Goal: Information Seeking & Learning: Learn about a topic

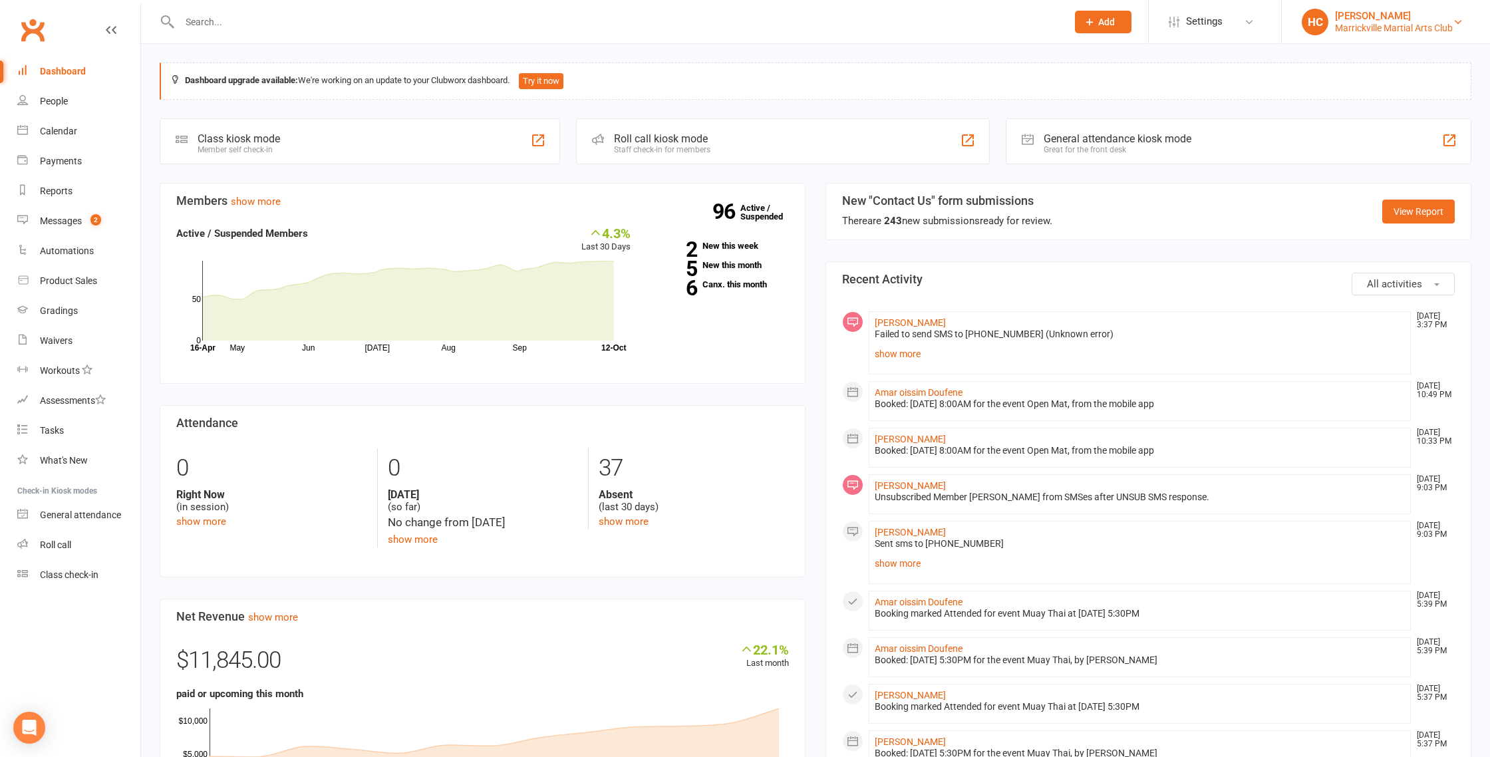
click at [1379, 28] on div "Marrickville Martial Arts Club" at bounding box center [1394, 28] width 118 height 12
click at [1349, 64] on link "My profile" at bounding box center [1386, 59] width 208 height 31
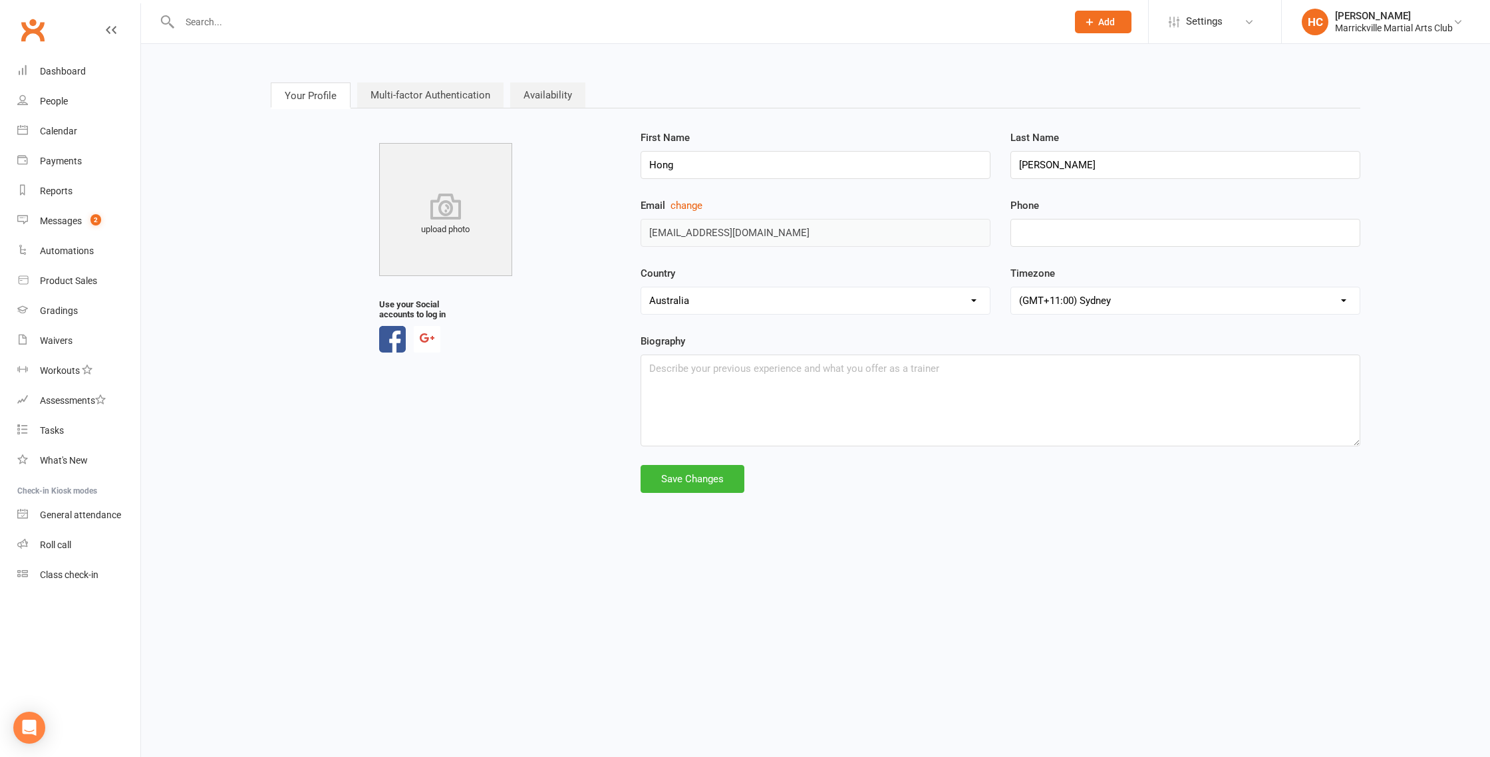
click at [458, 96] on link "Multi-factor Authentication" at bounding box center [430, 94] width 146 height 25
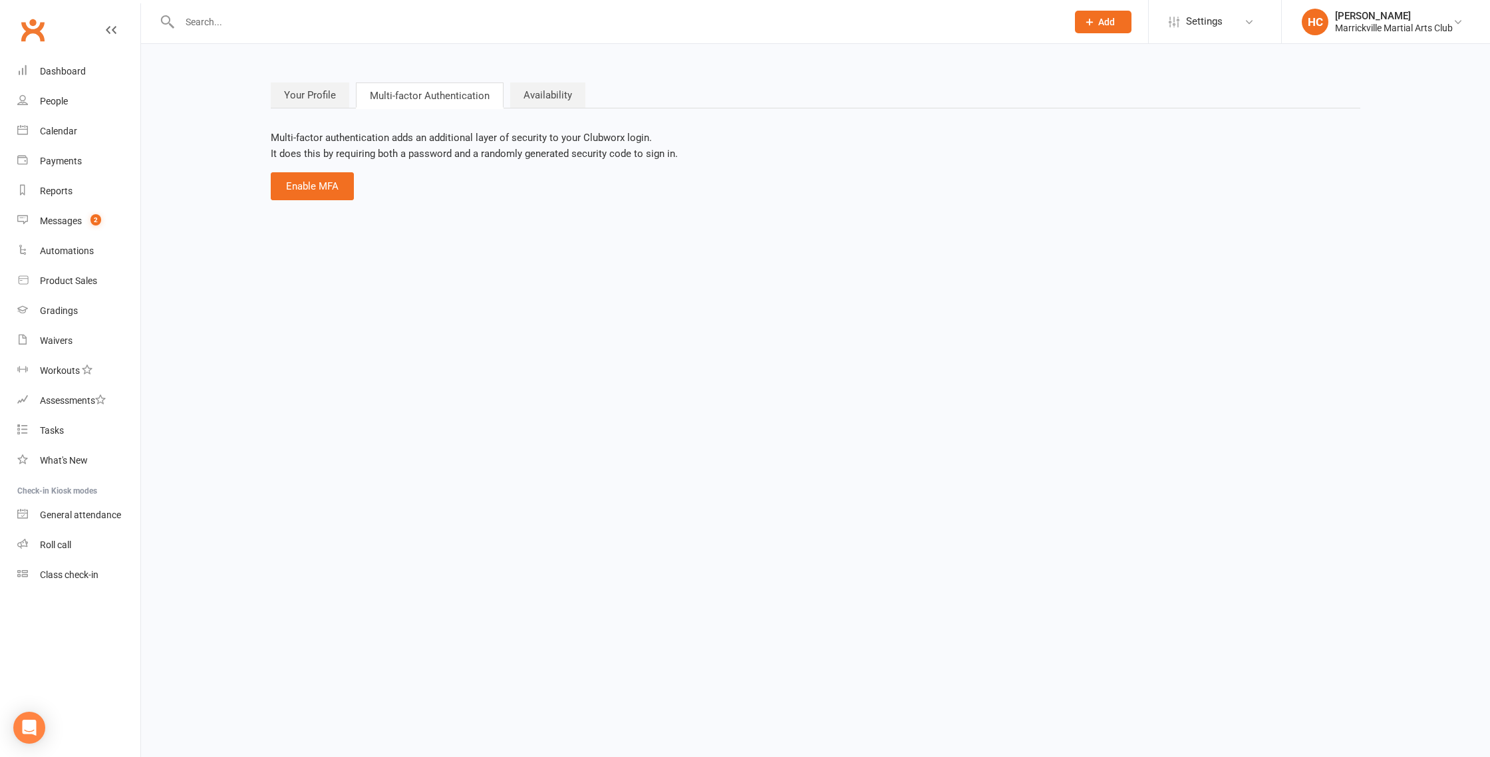
click at [573, 100] on link "Availability" at bounding box center [547, 94] width 75 height 25
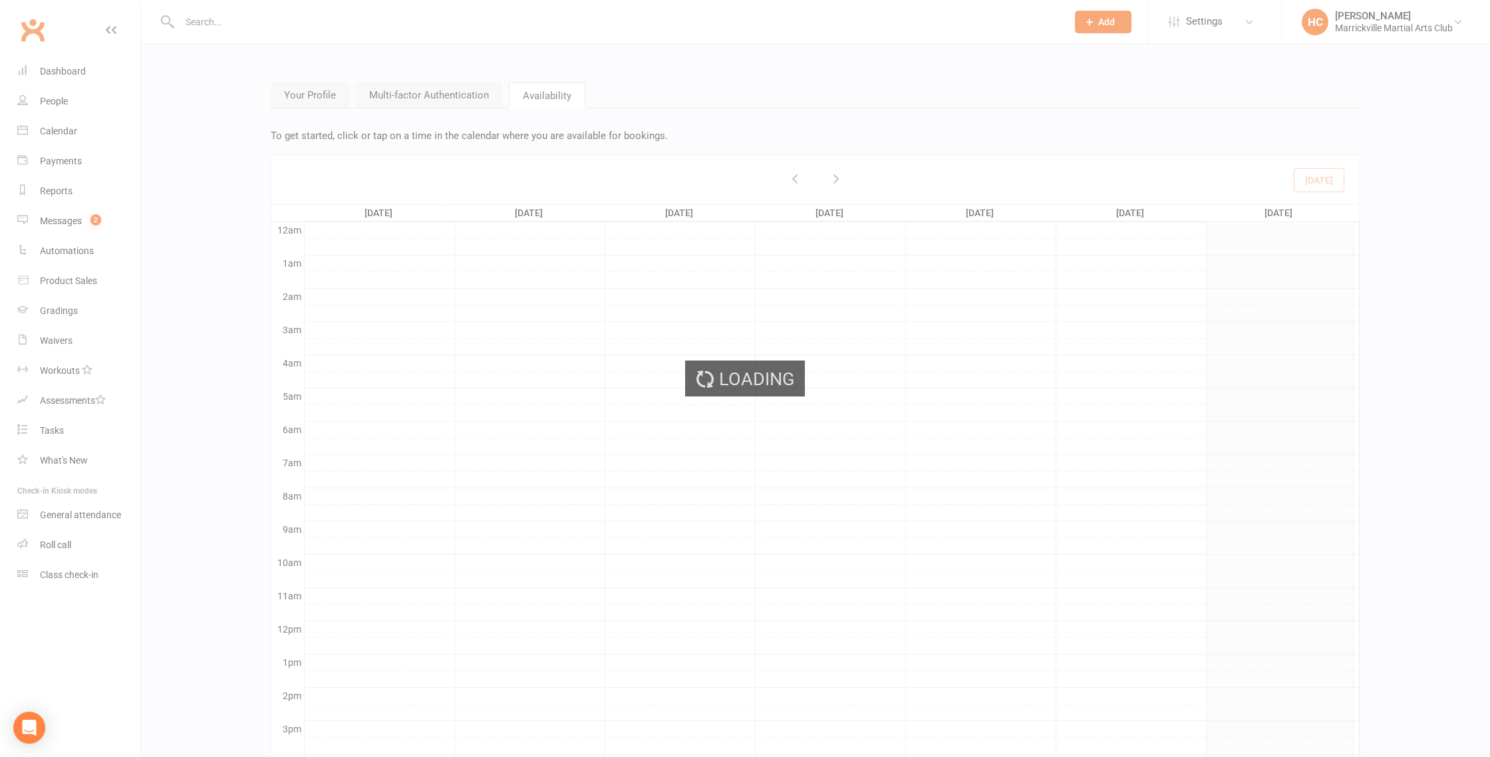
scroll to position [9, 0]
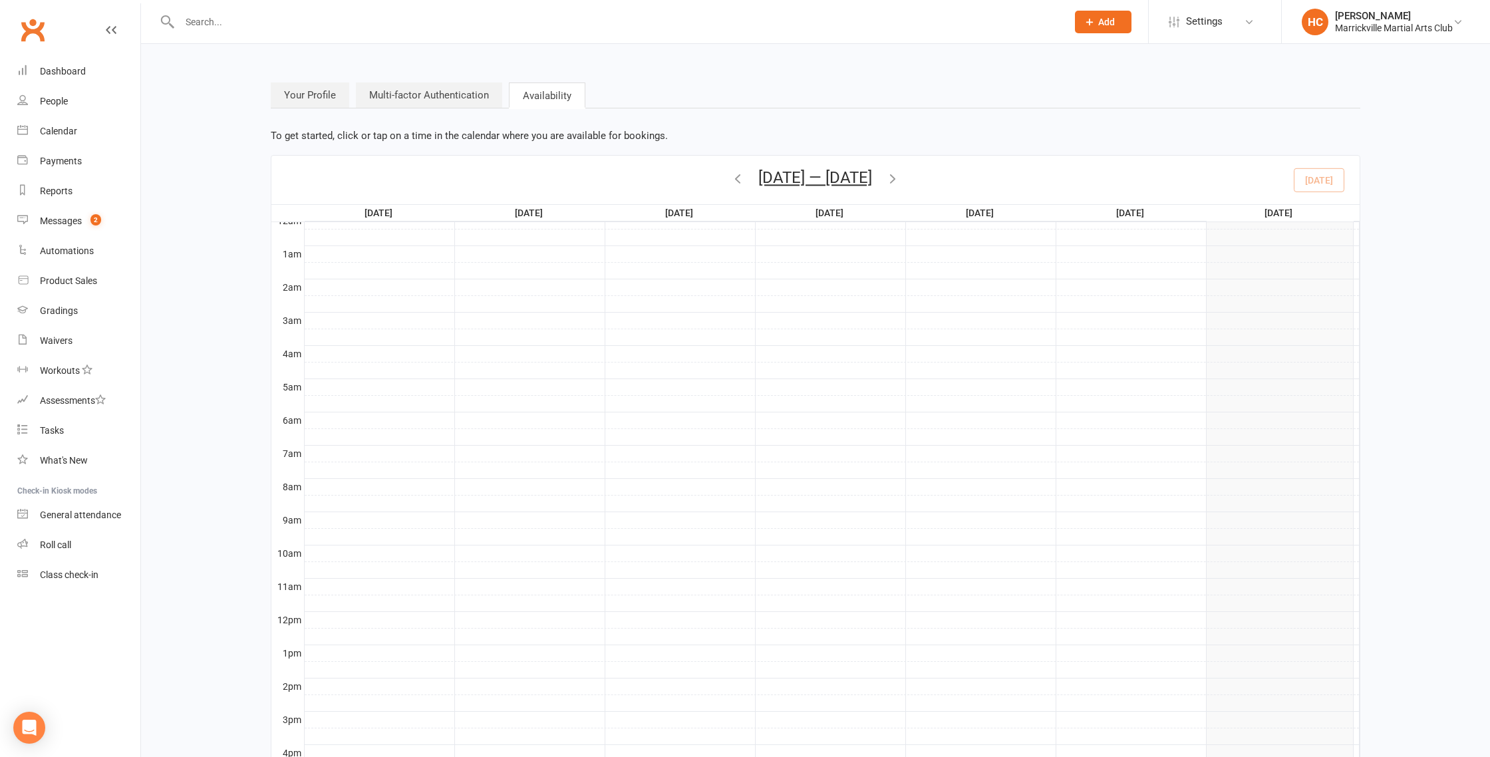
click at [306, 100] on link "Your Profile" at bounding box center [310, 94] width 79 height 25
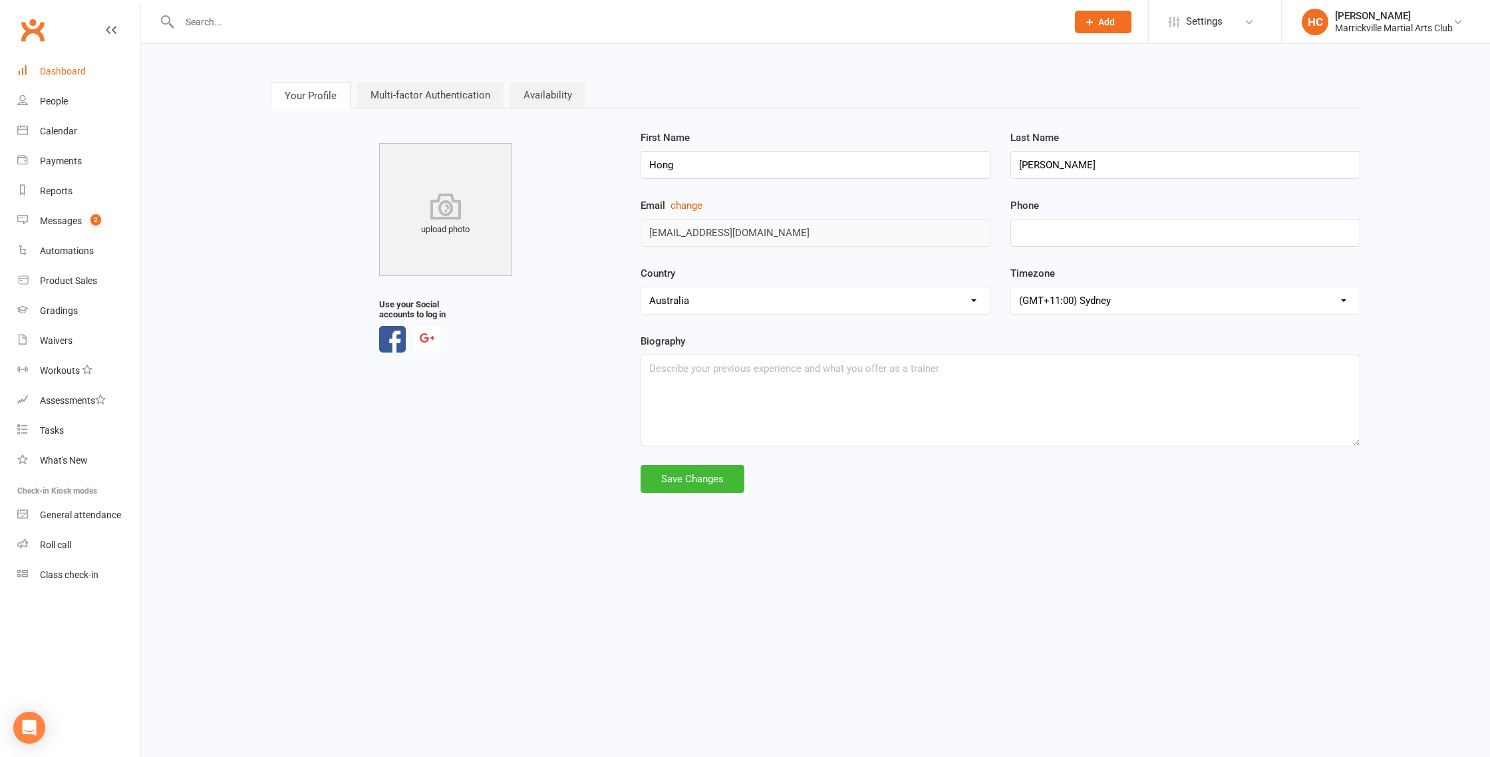
click at [52, 71] on div "Dashboard" at bounding box center [63, 71] width 46 height 11
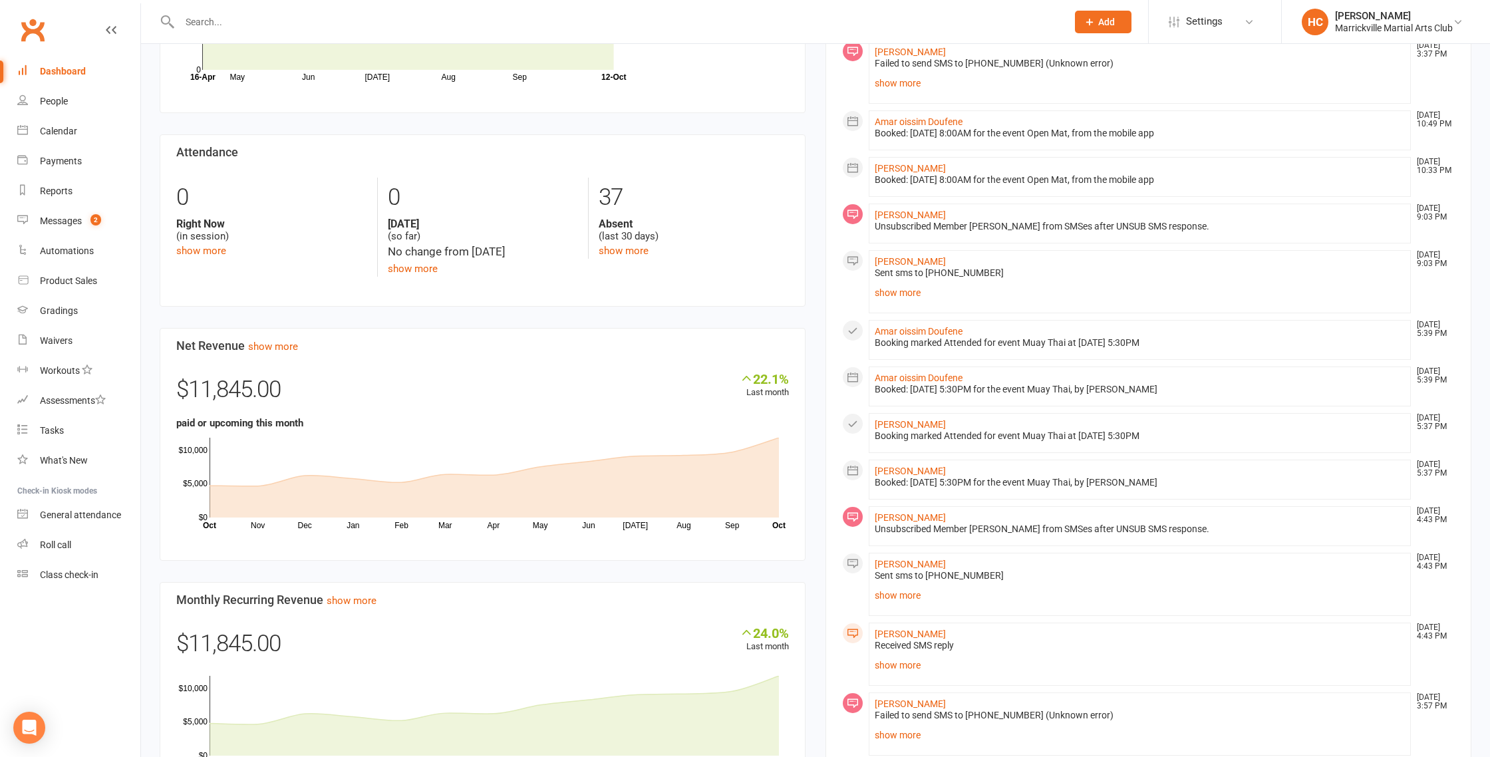
scroll to position [230, 0]
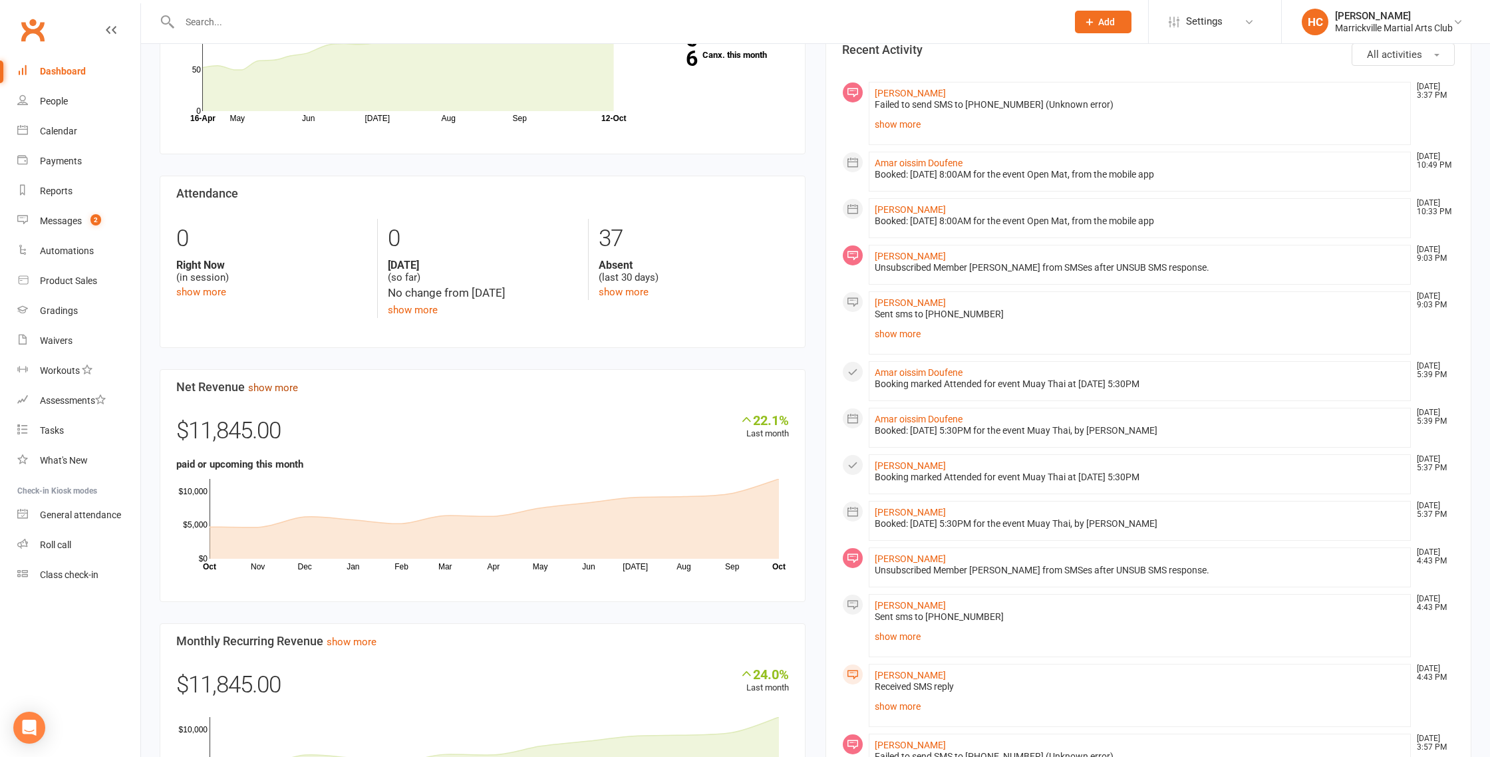
click at [264, 391] on link "show more" at bounding box center [273, 388] width 50 height 12
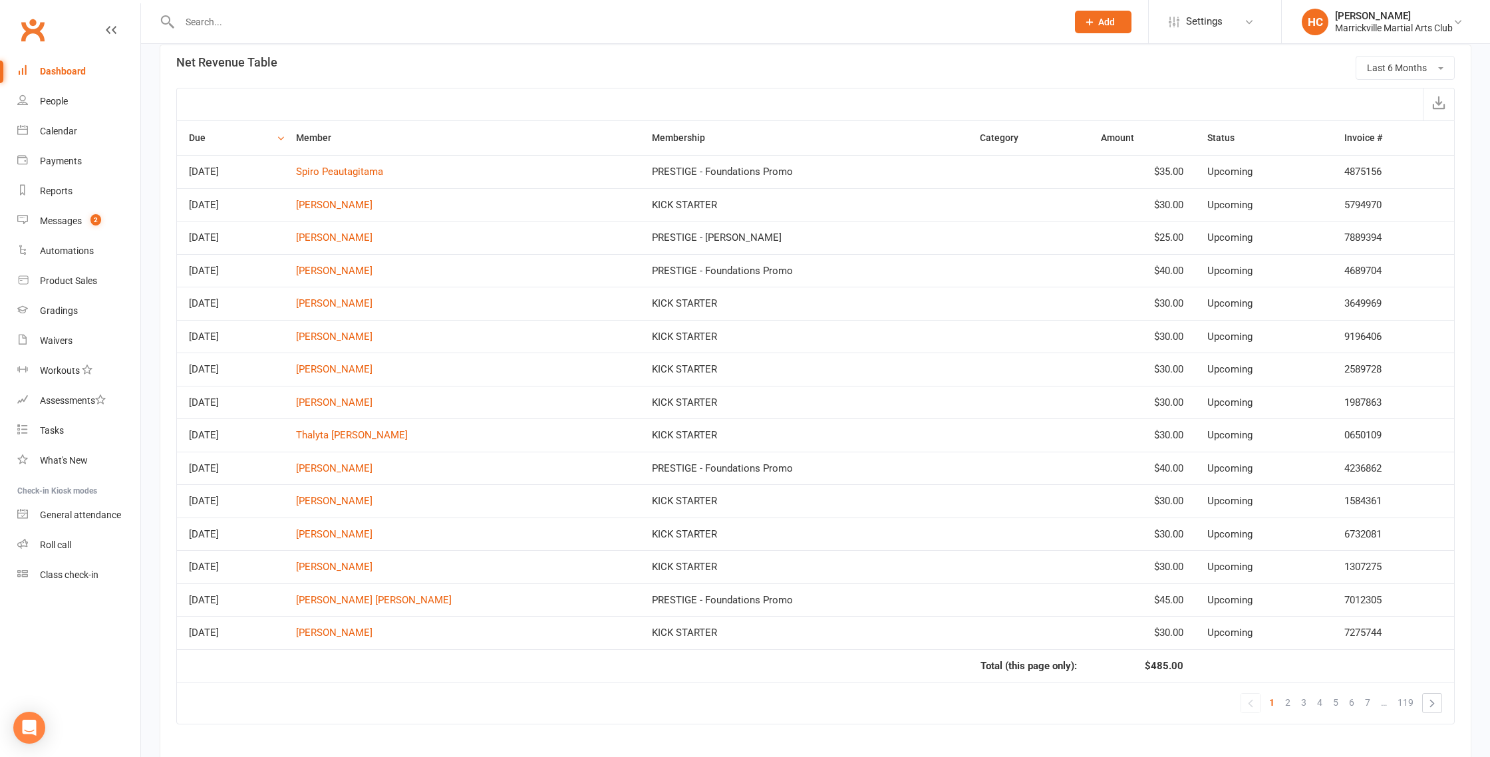
scroll to position [695, 0]
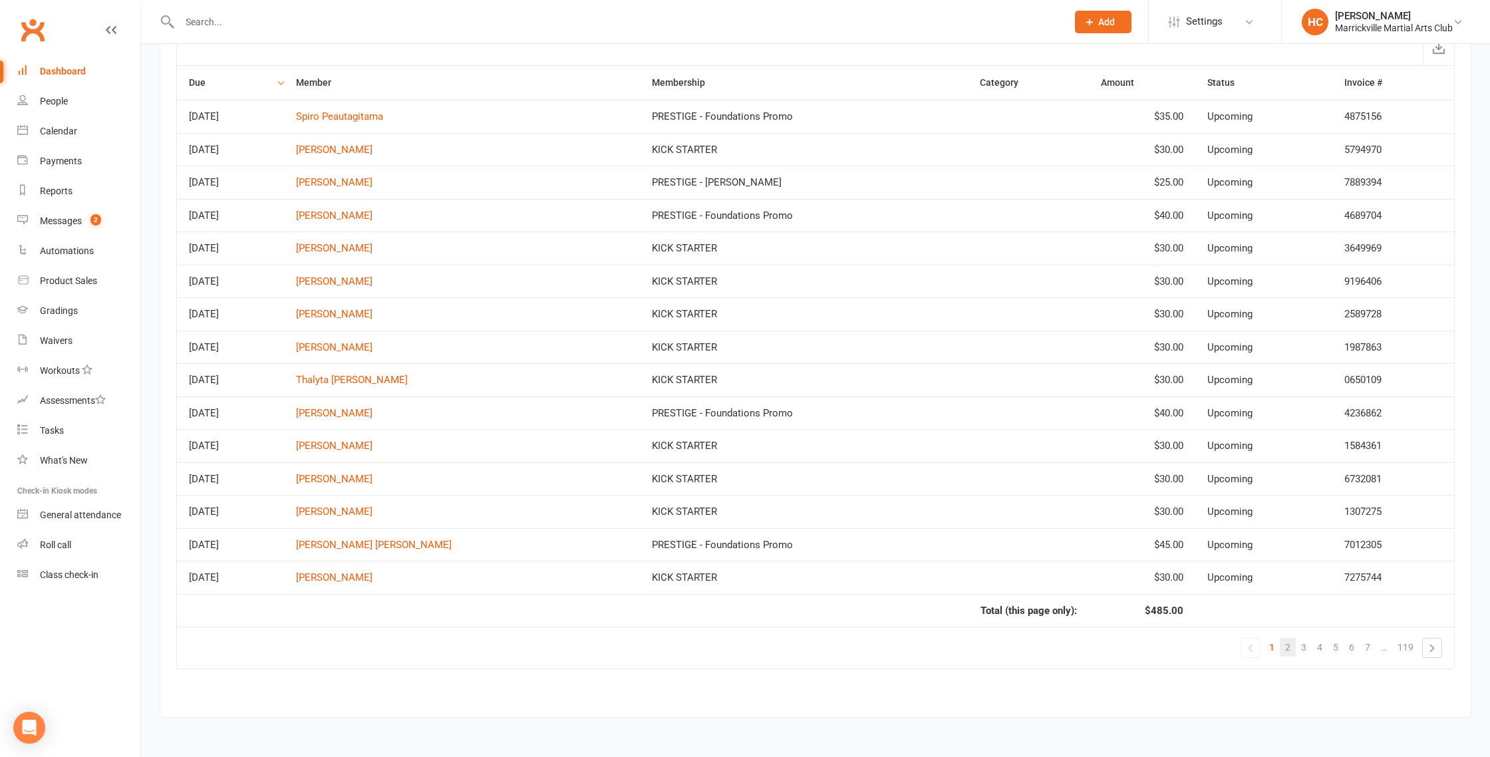
click at [1291, 651] on link "2" at bounding box center [1288, 647] width 16 height 19
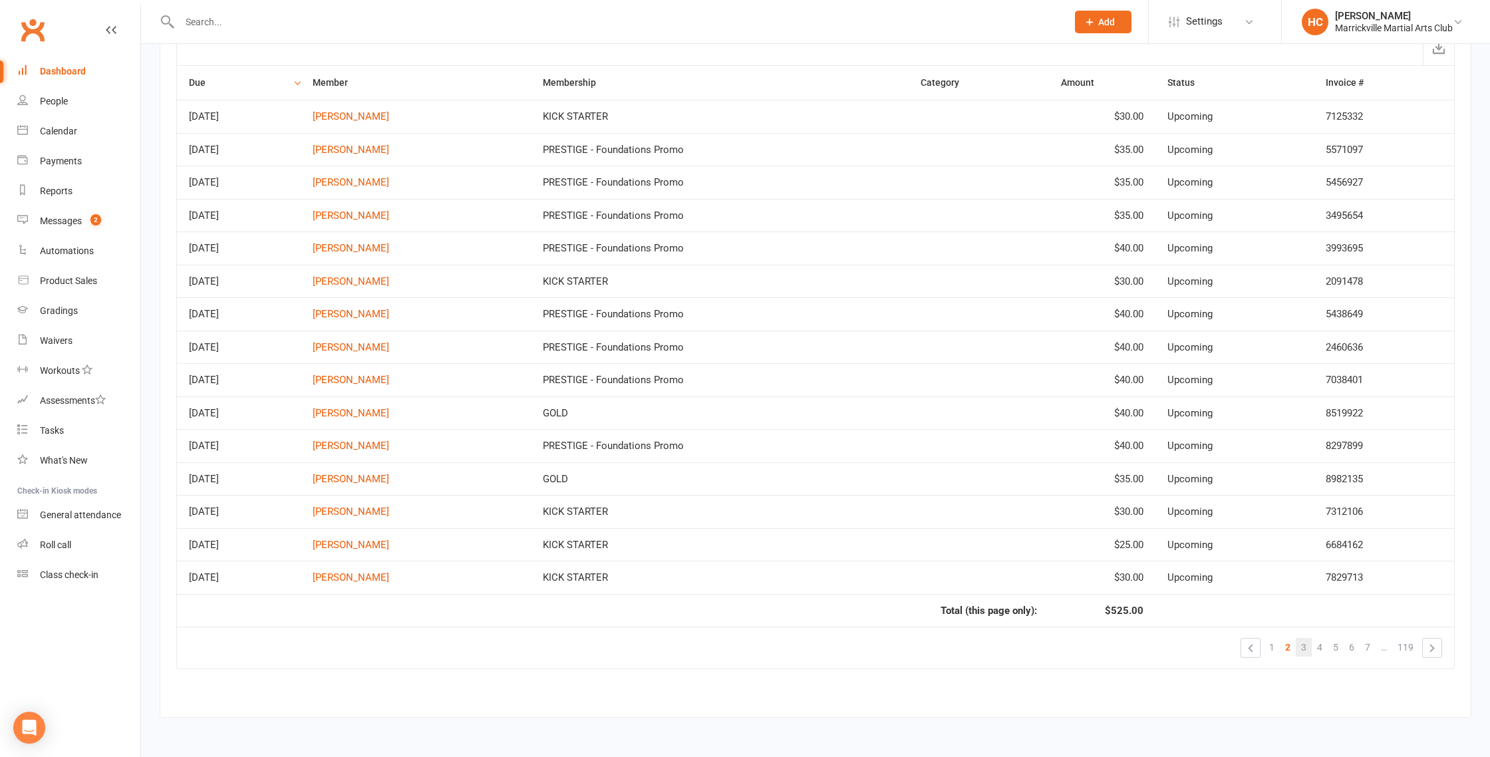
click at [1302, 651] on span "3" at bounding box center [1303, 647] width 5 height 19
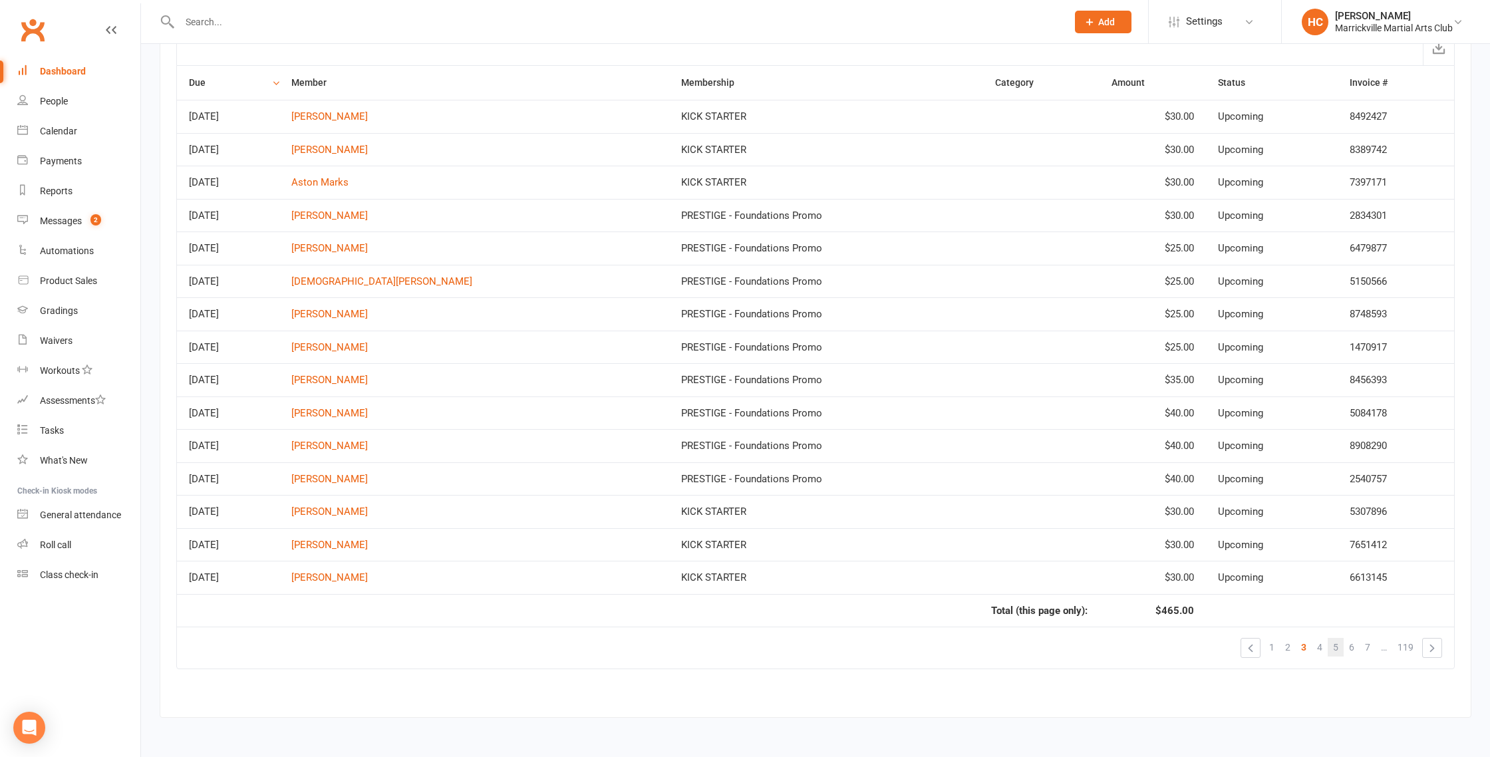
click at [1329, 650] on link "5" at bounding box center [1336, 647] width 16 height 19
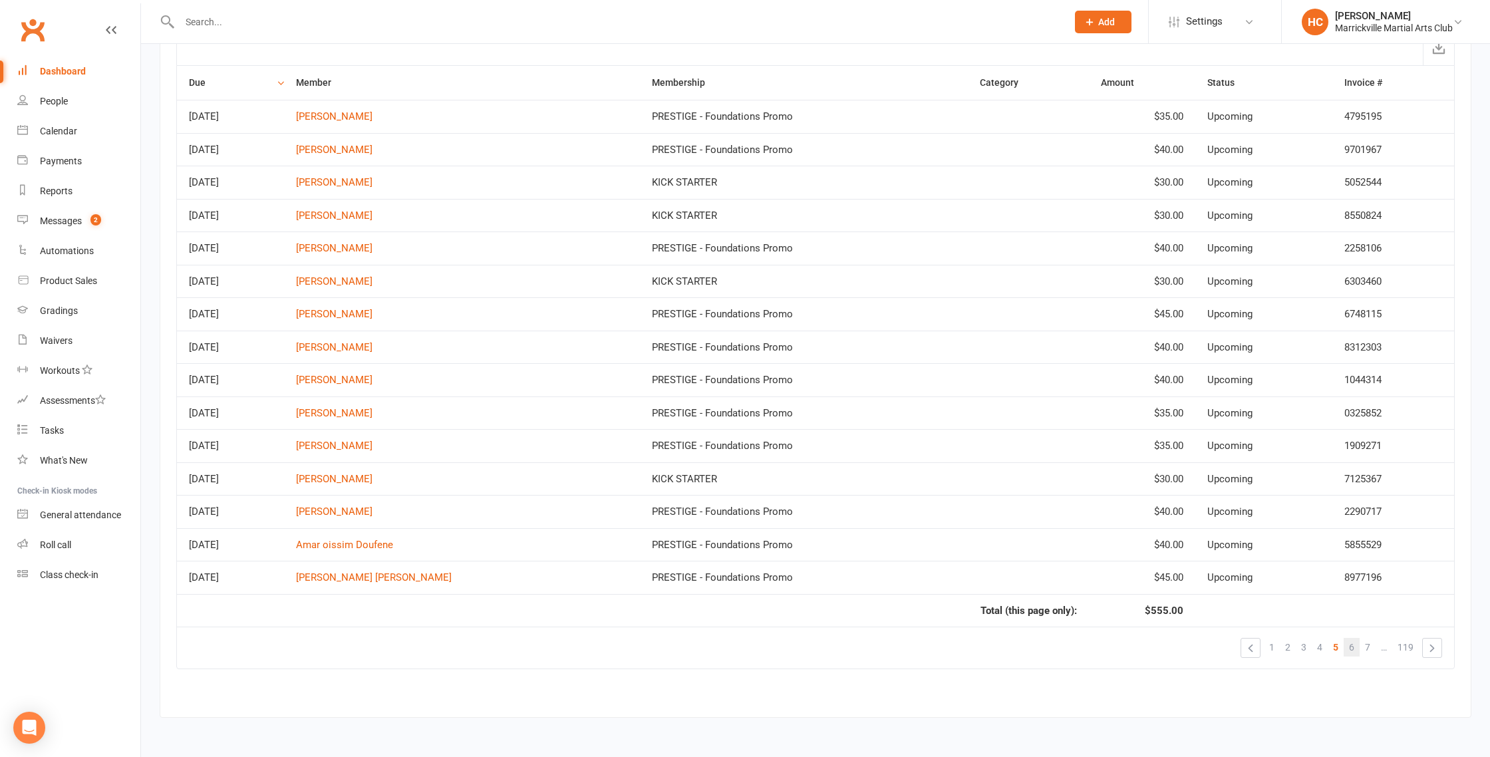
click at [1349, 651] on link "6" at bounding box center [1352, 647] width 16 height 19
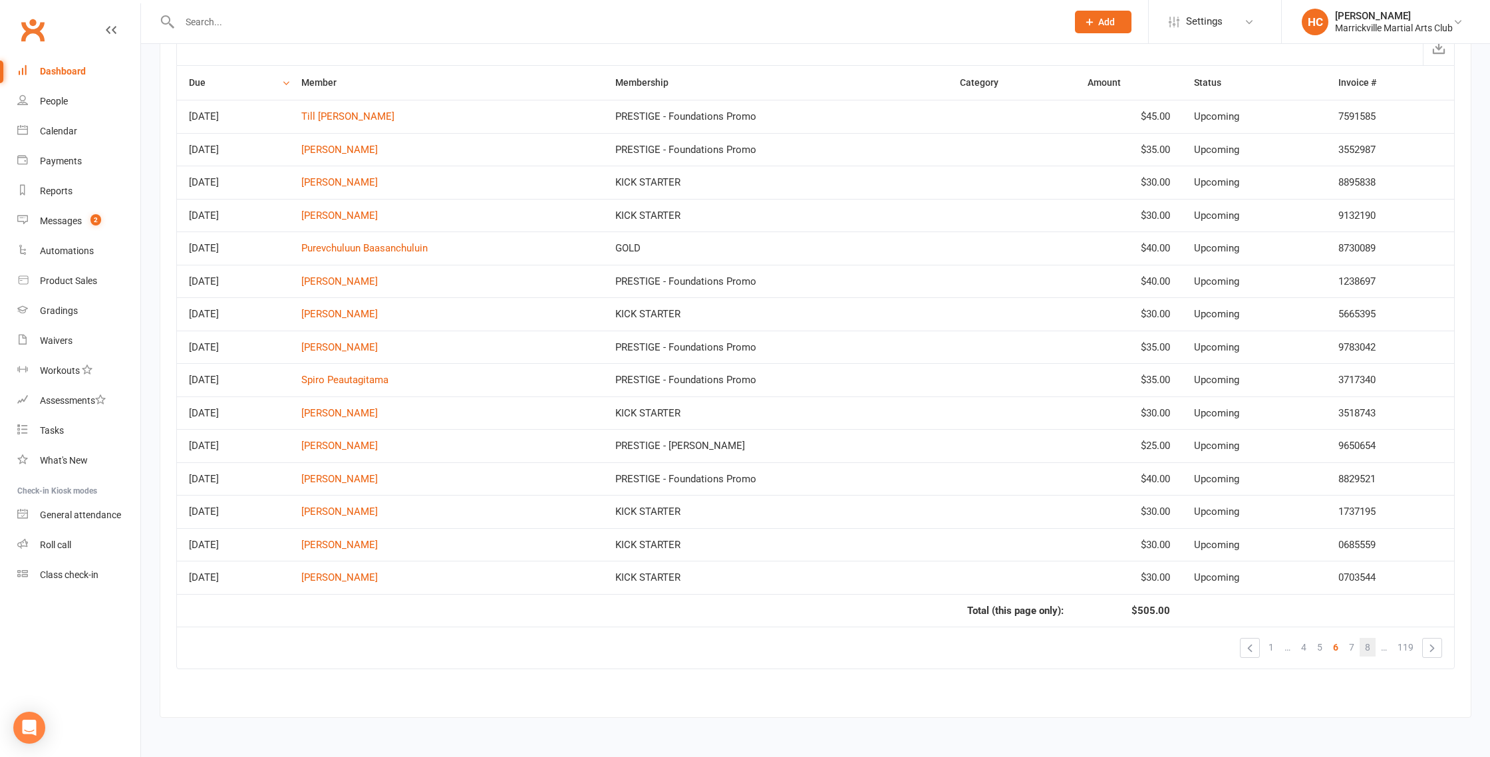
click at [1369, 649] on span "8" at bounding box center [1367, 647] width 5 height 19
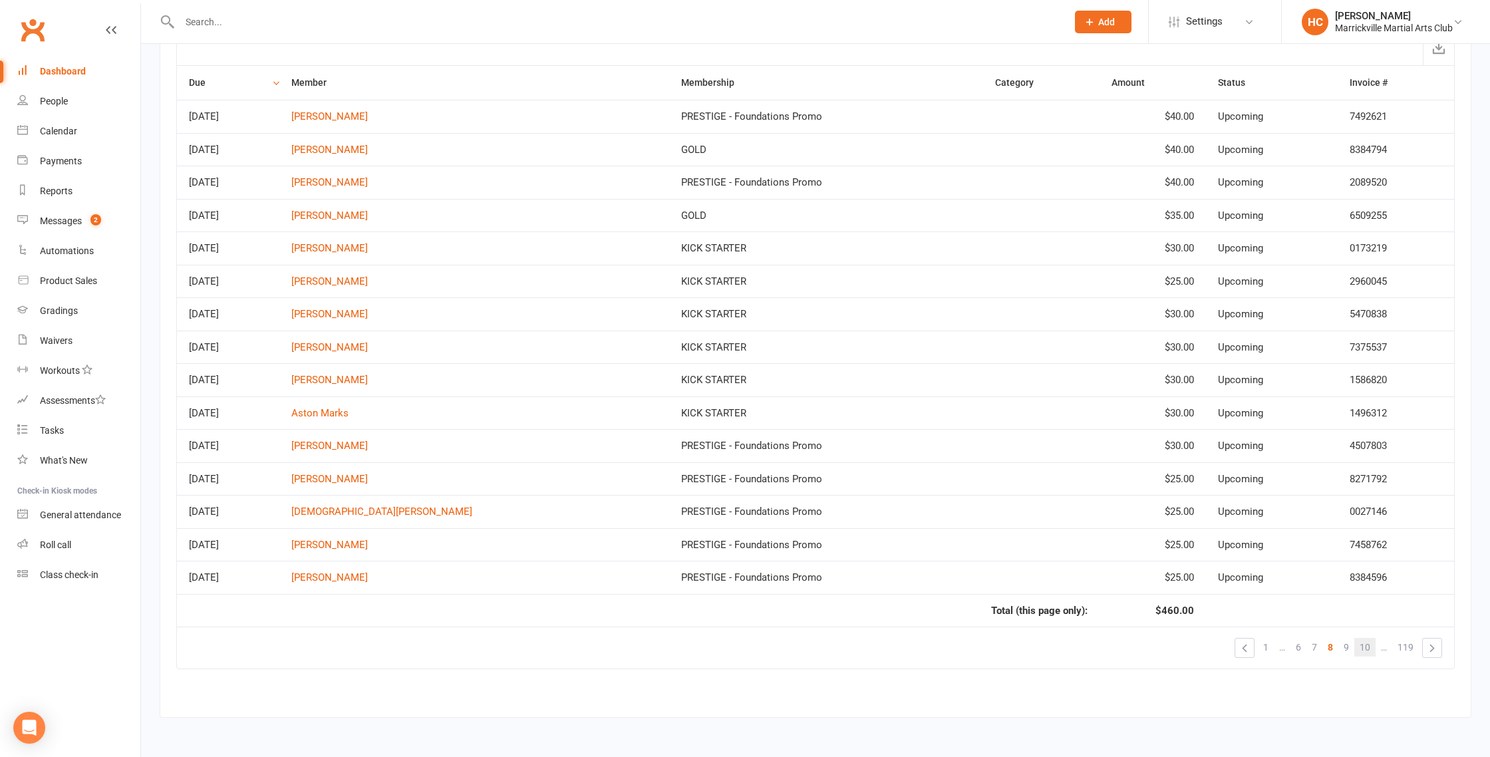
click at [1370, 648] on link "10" at bounding box center [1365, 647] width 21 height 19
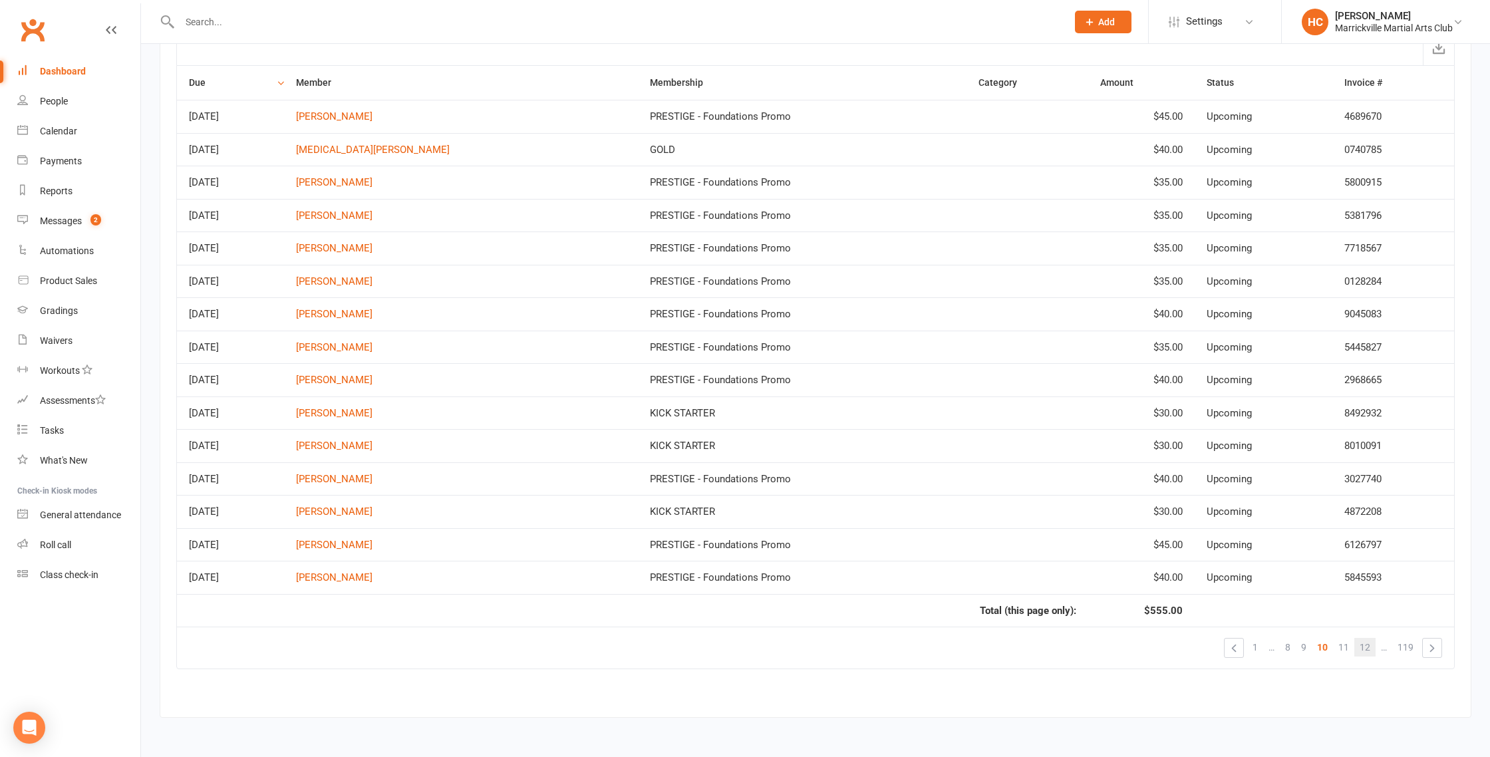
click at [1371, 647] on link "12" at bounding box center [1365, 647] width 21 height 19
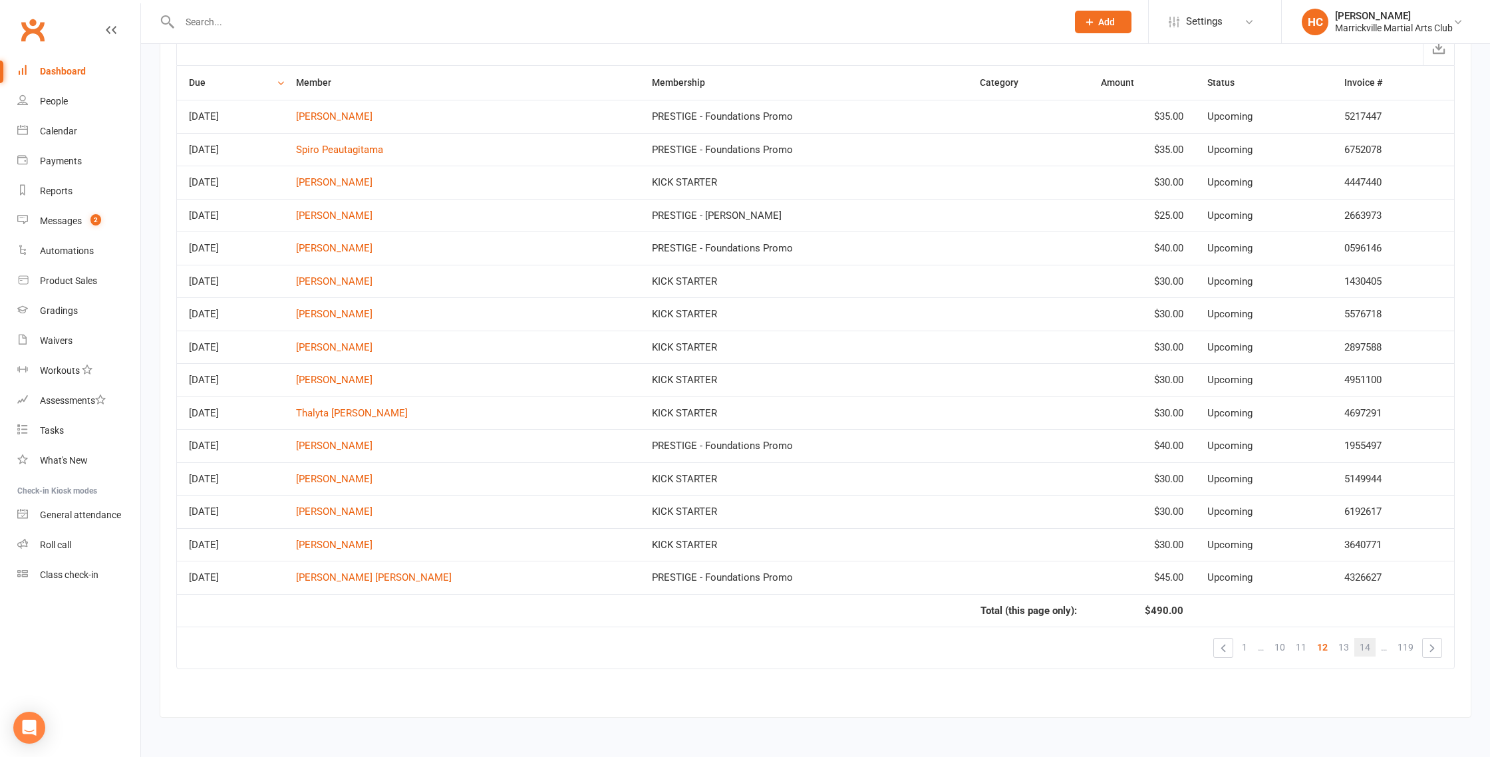
click at [1370, 647] on link "14" at bounding box center [1365, 647] width 21 height 19
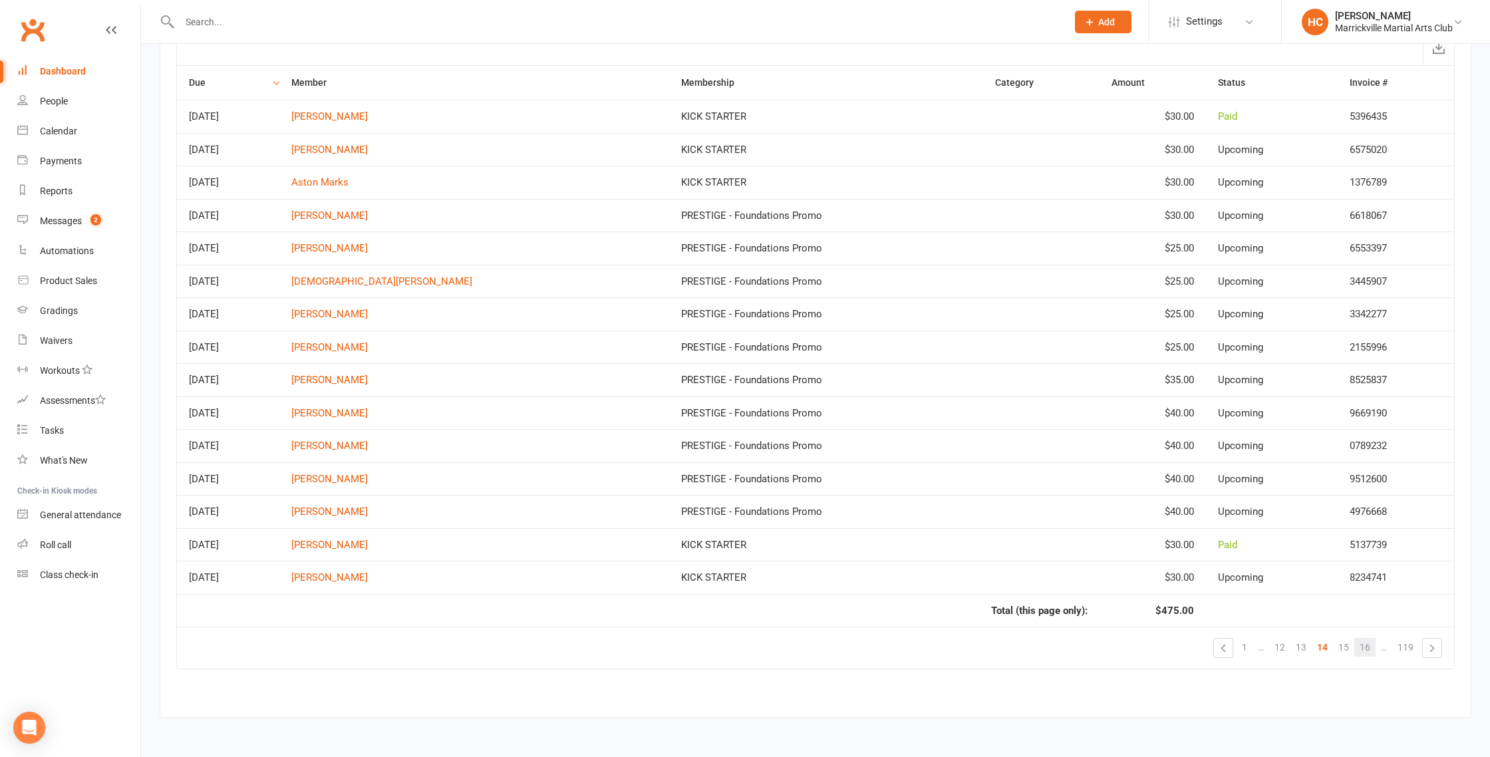
click at [1370, 647] on span "16" at bounding box center [1365, 647] width 11 height 19
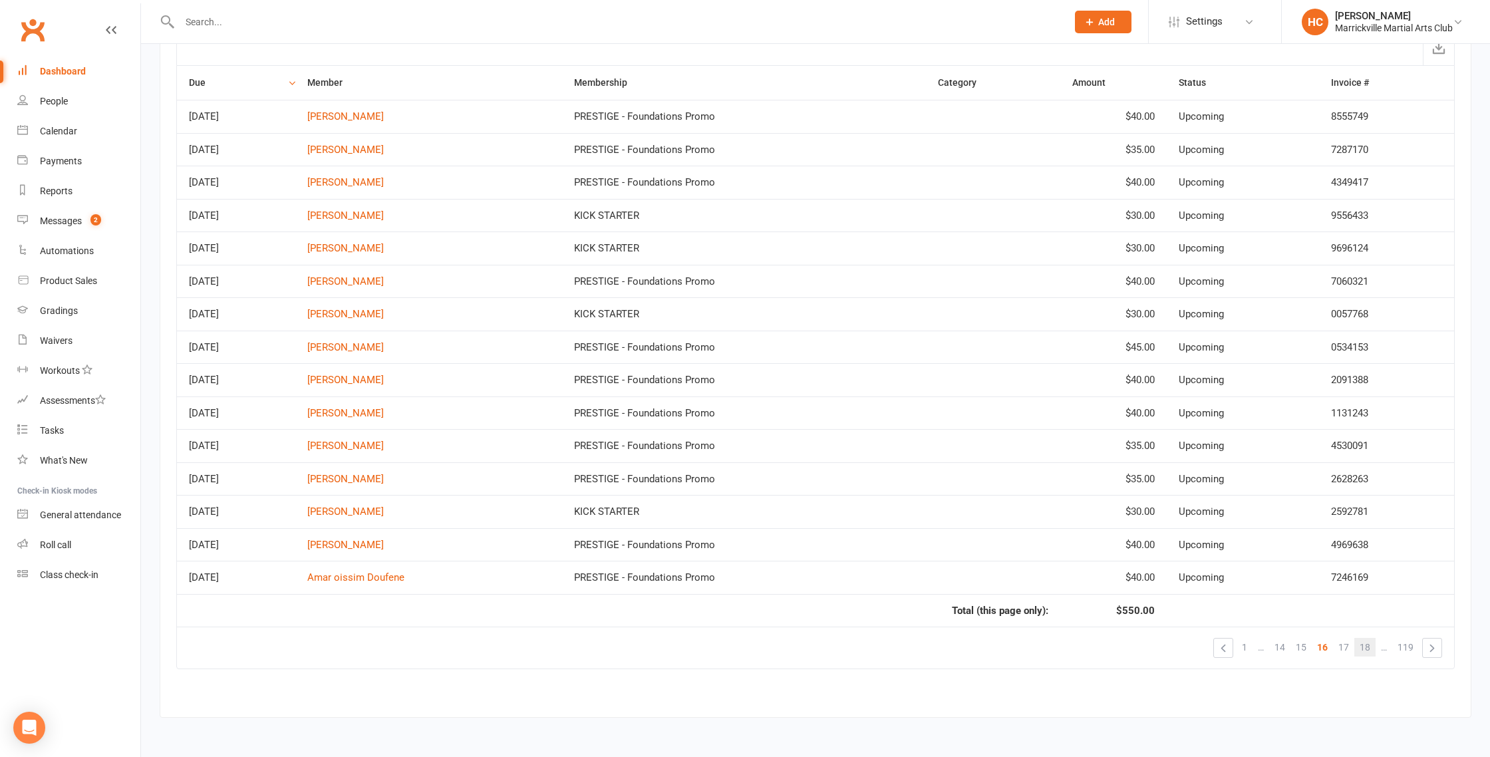
click at [1370, 647] on link "18" at bounding box center [1365, 647] width 21 height 19
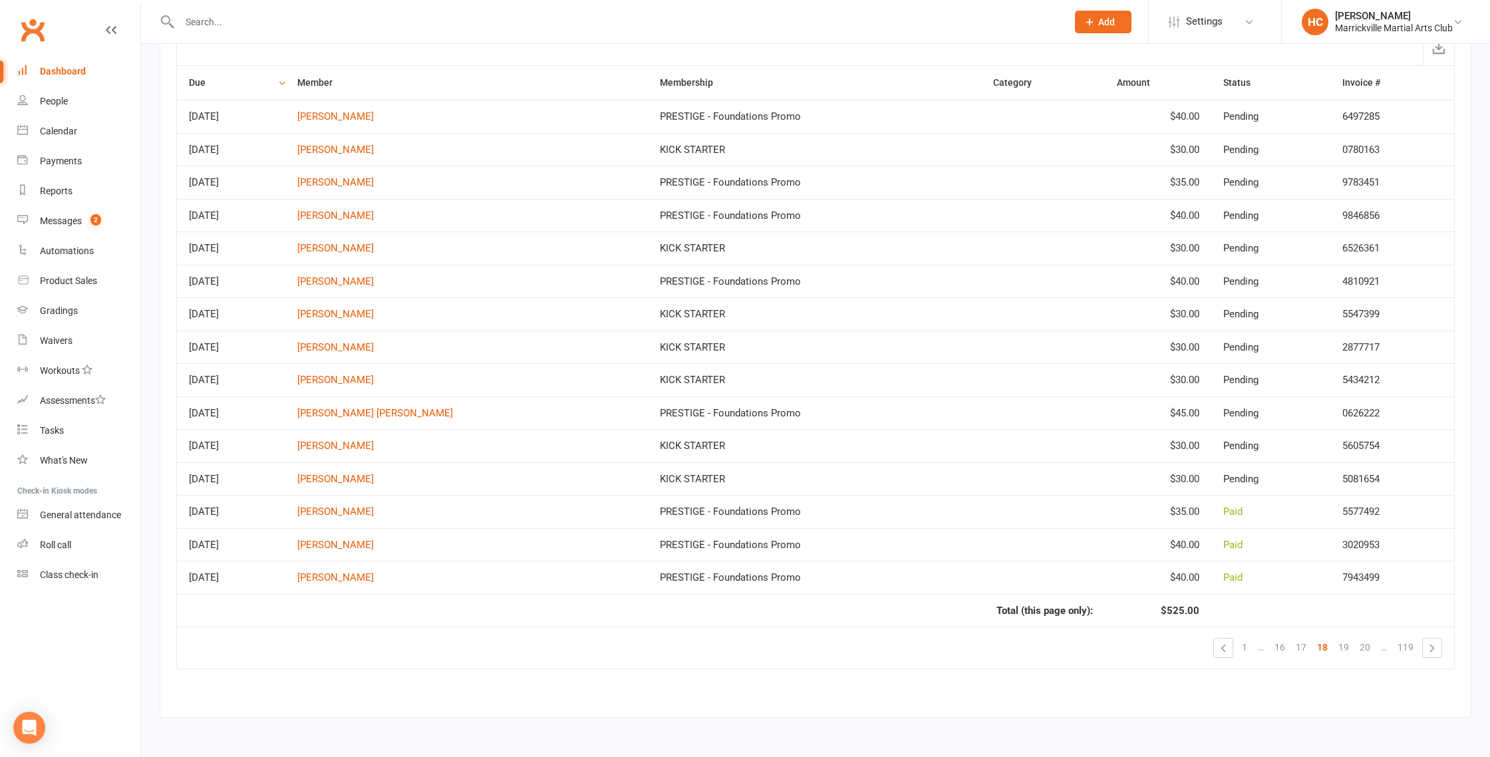
click at [1370, 647] on link "20" at bounding box center [1365, 647] width 21 height 19
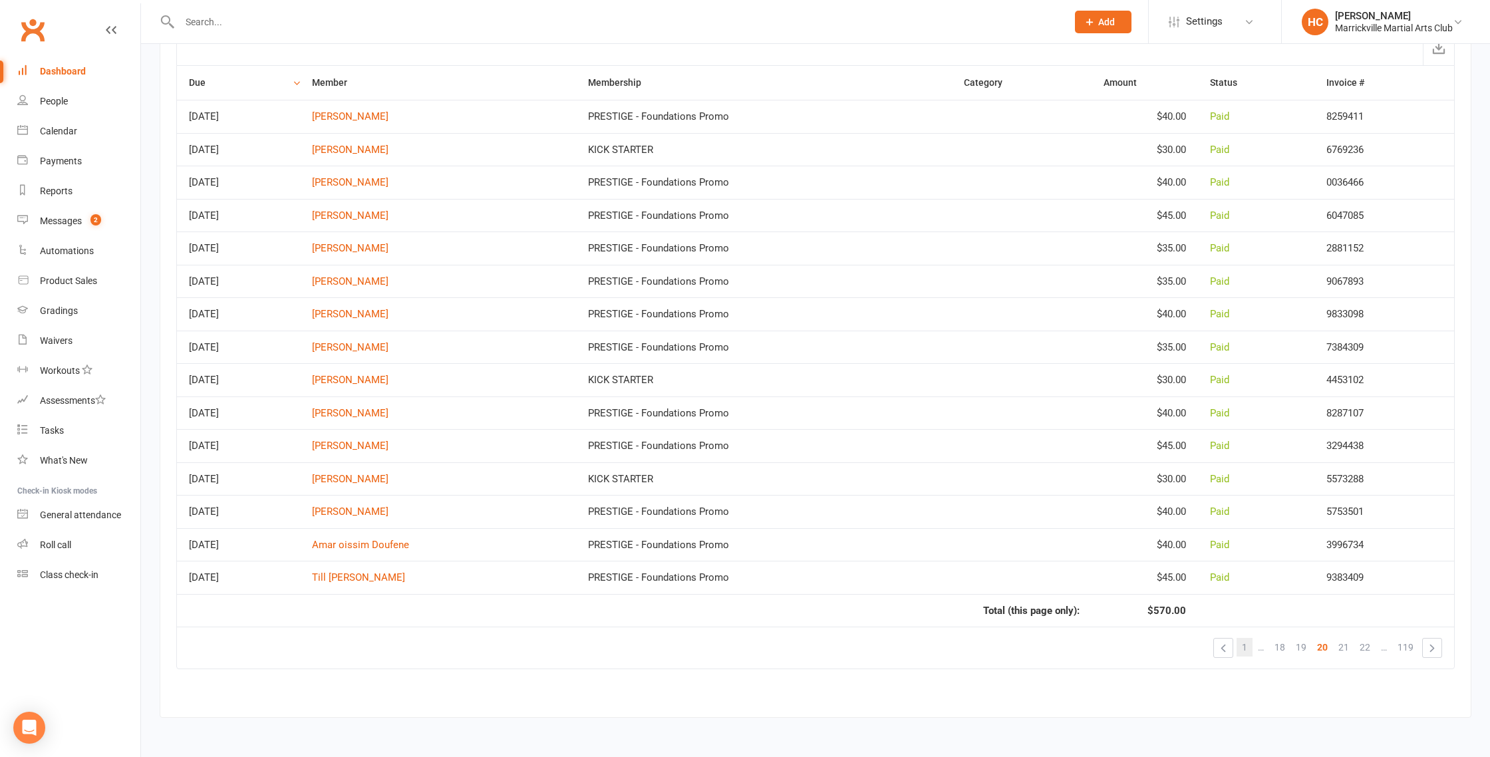
click at [1245, 644] on span "1" at bounding box center [1244, 647] width 5 height 19
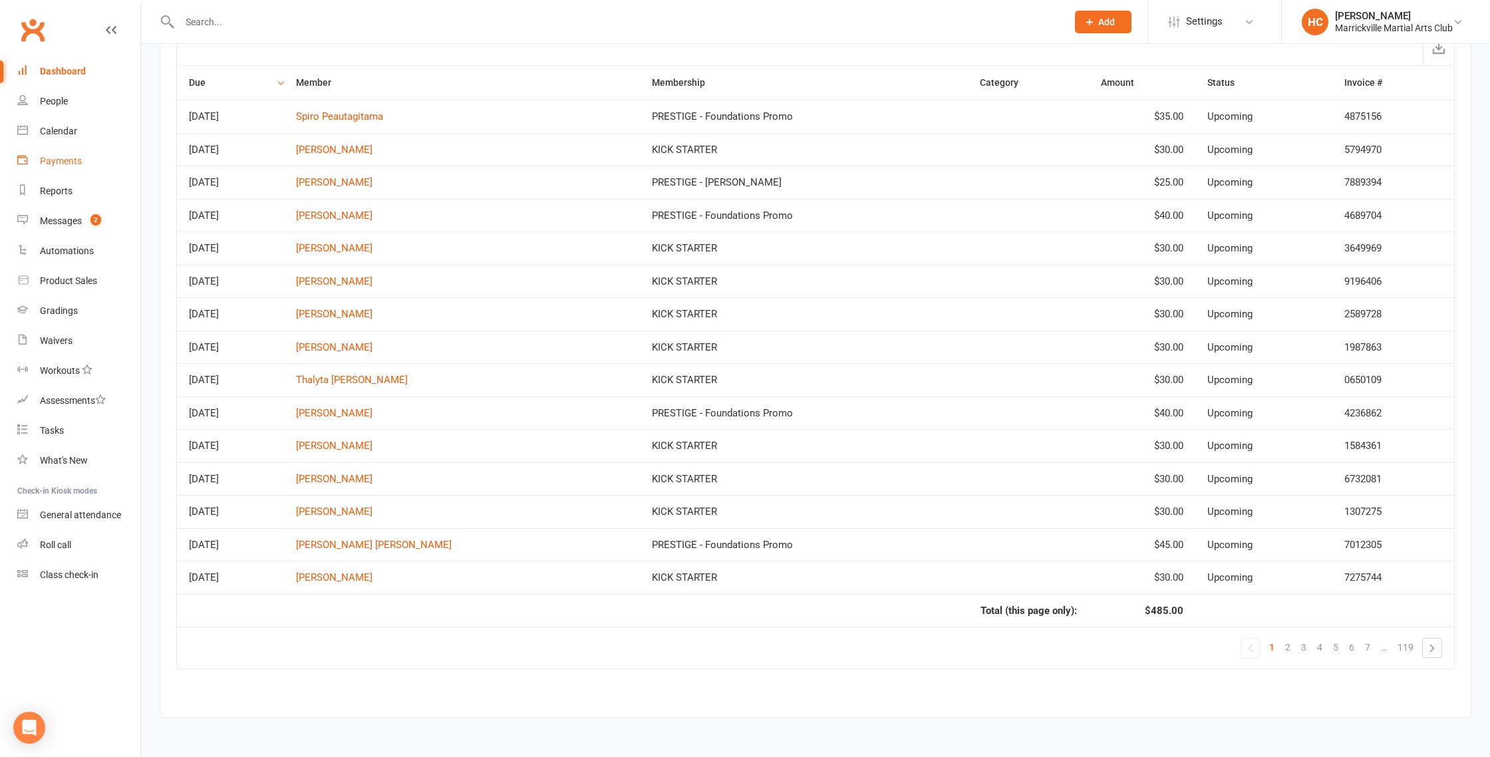
click at [55, 162] on div "Payments" at bounding box center [61, 161] width 42 height 11
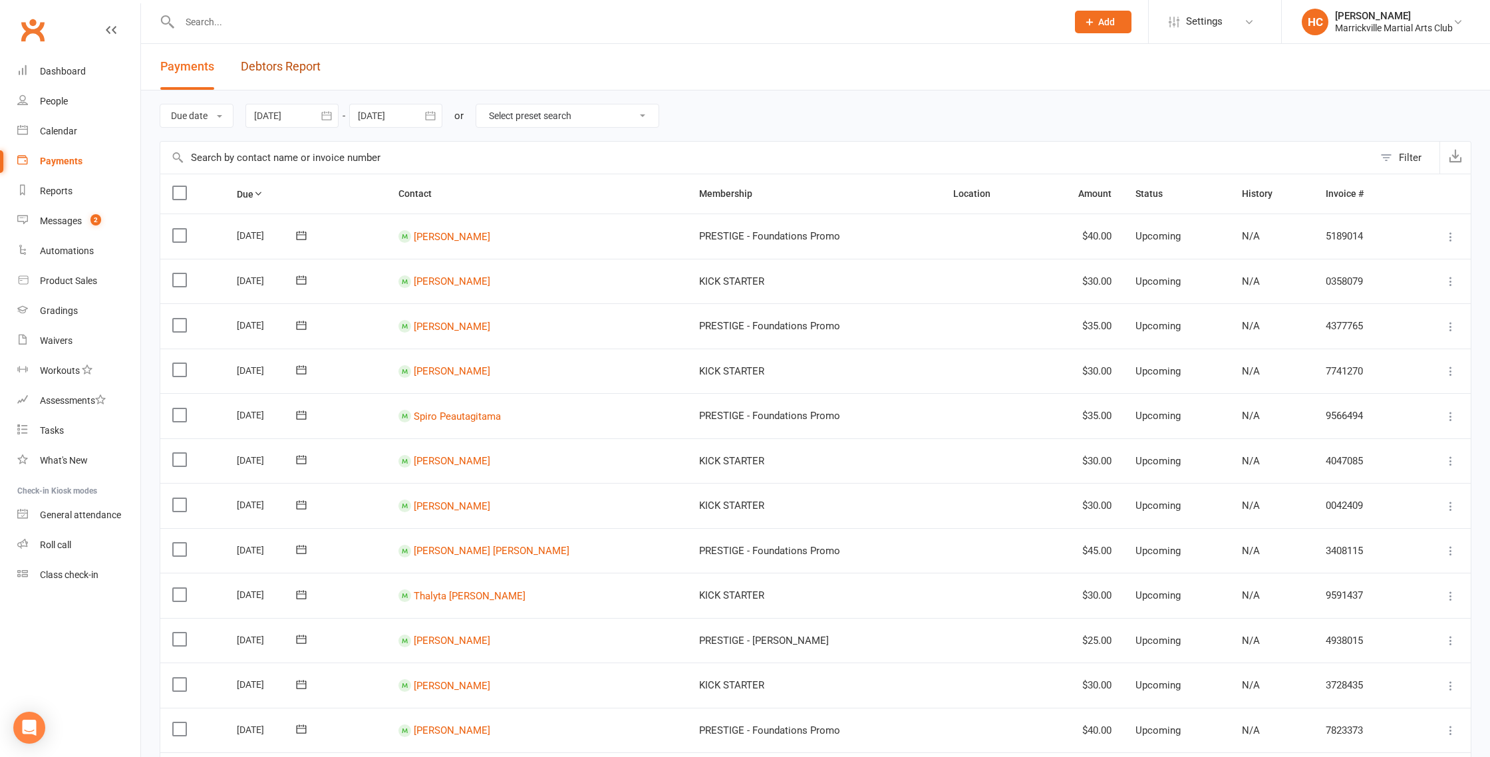
click at [282, 73] on link "Debtors Report" at bounding box center [281, 67] width 80 height 46
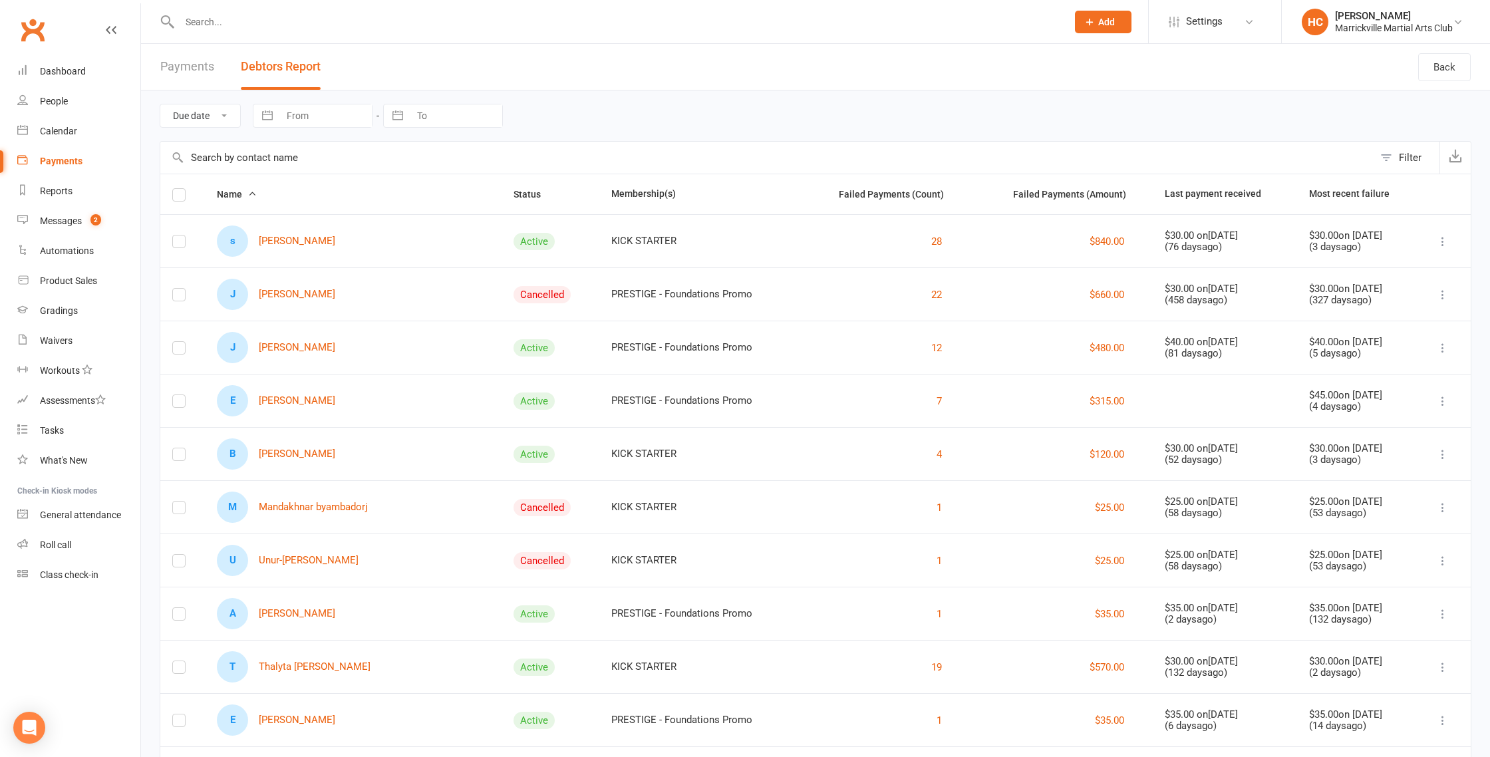
click at [181, 63] on link "Payments" at bounding box center [187, 67] width 54 height 46
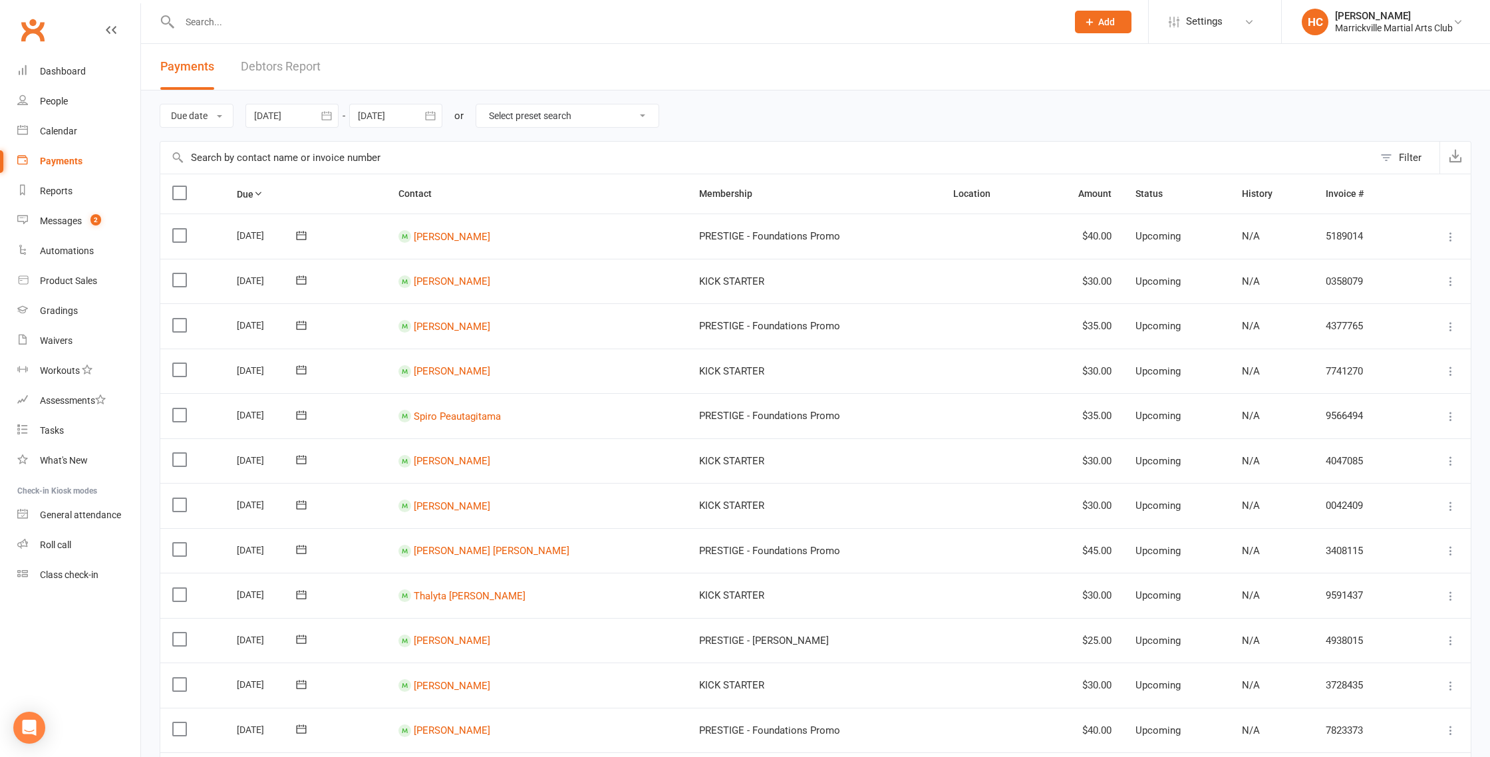
click at [1108, 19] on span "Add" at bounding box center [1106, 22] width 17 height 11
drag, startPoint x: 870, startPoint y: 61, endPoint x: 991, endPoint y: 62, distance: 121.8
click at [870, 61] on header "Payments Debtors Report" at bounding box center [815, 67] width 1349 height 47
click at [1213, 27] on span "Settings" at bounding box center [1204, 22] width 37 height 30
click at [454, 46] on header "Payments Debtors Report" at bounding box center [815, 67] width 1349 height 47
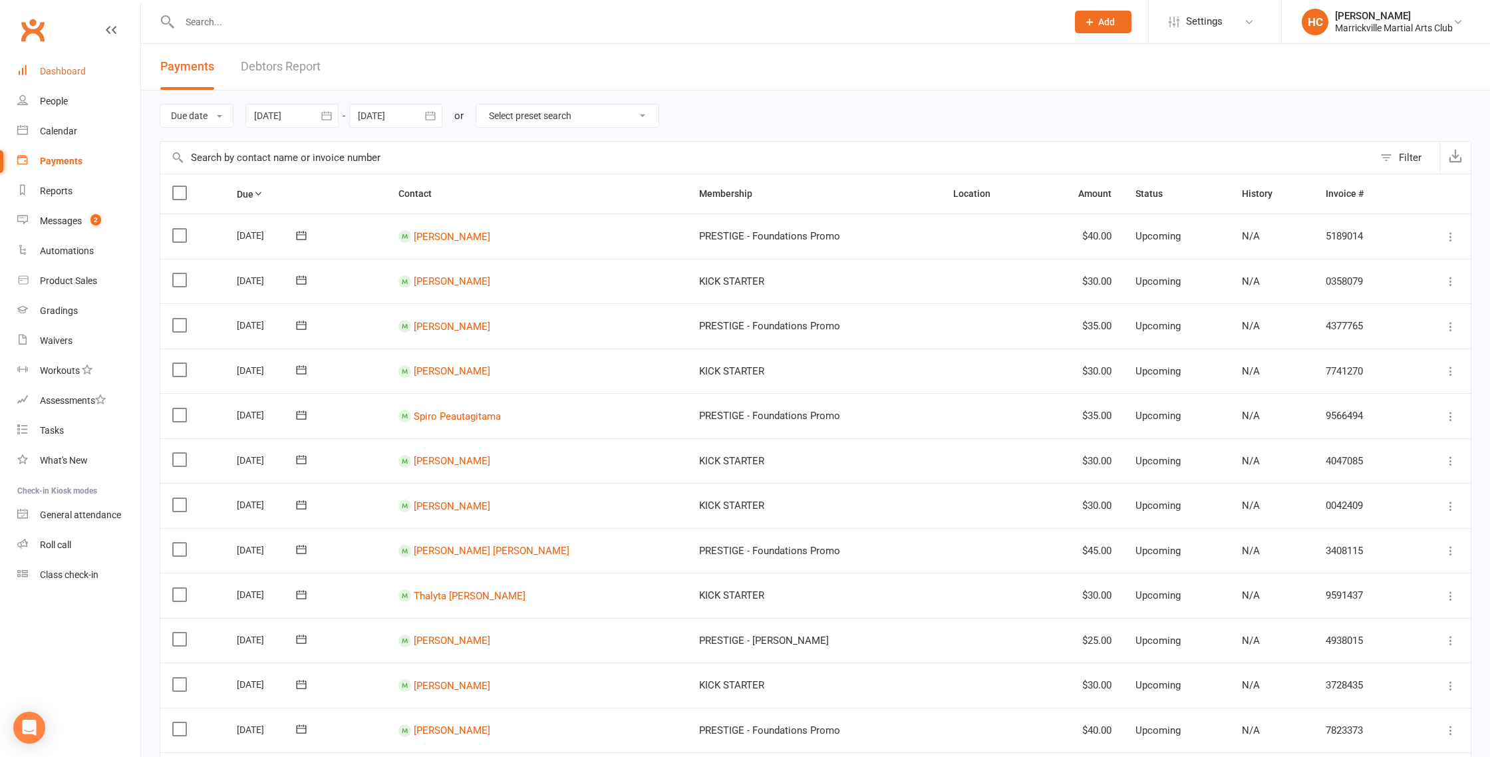
click at [51, 65] on link "Dashboard" at bounding box center [78, 72] width 123 height 30
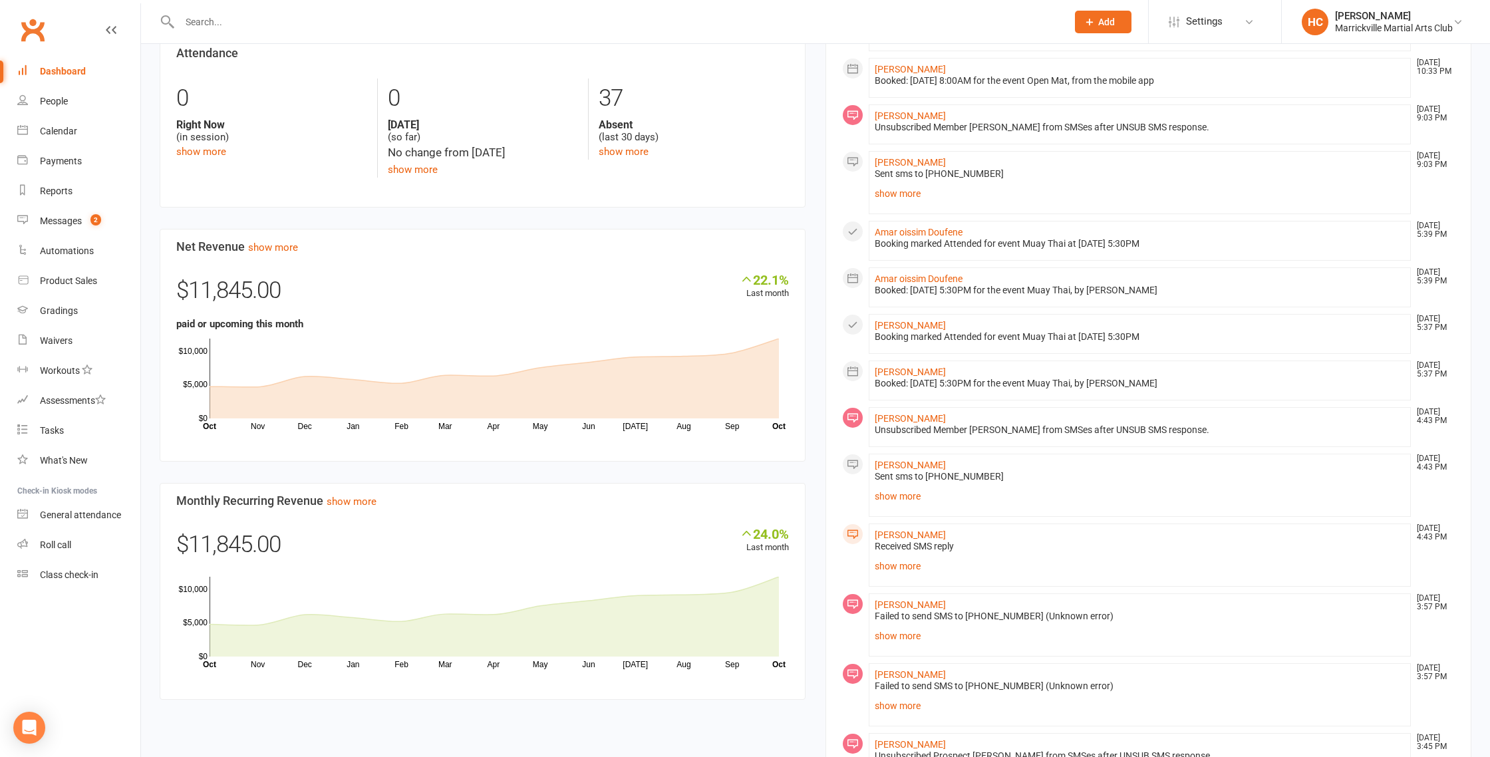
scroll to position [471, 0]
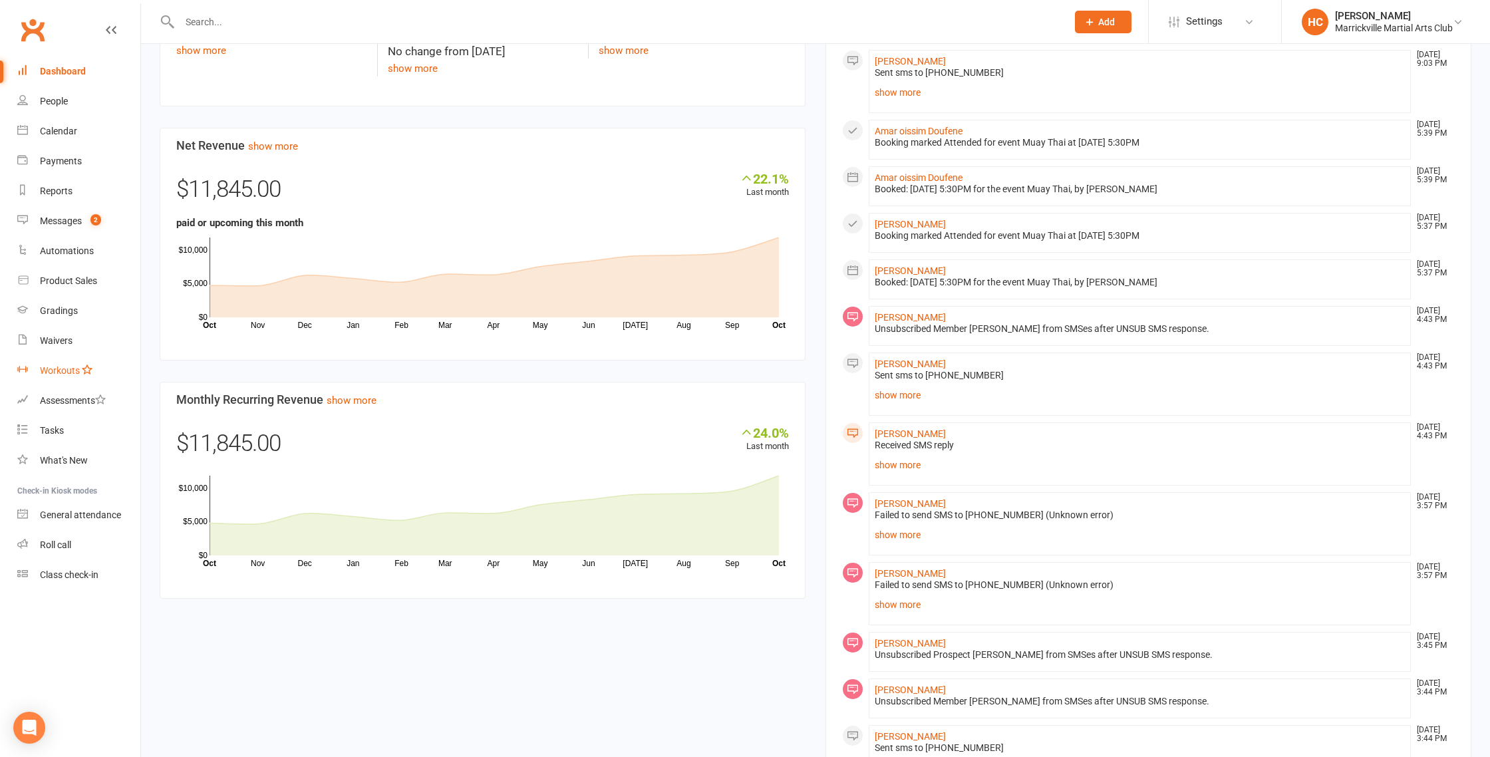
click at [47, 370] on div "Workouts" at bounding box center [60, 370] width 40 height 11
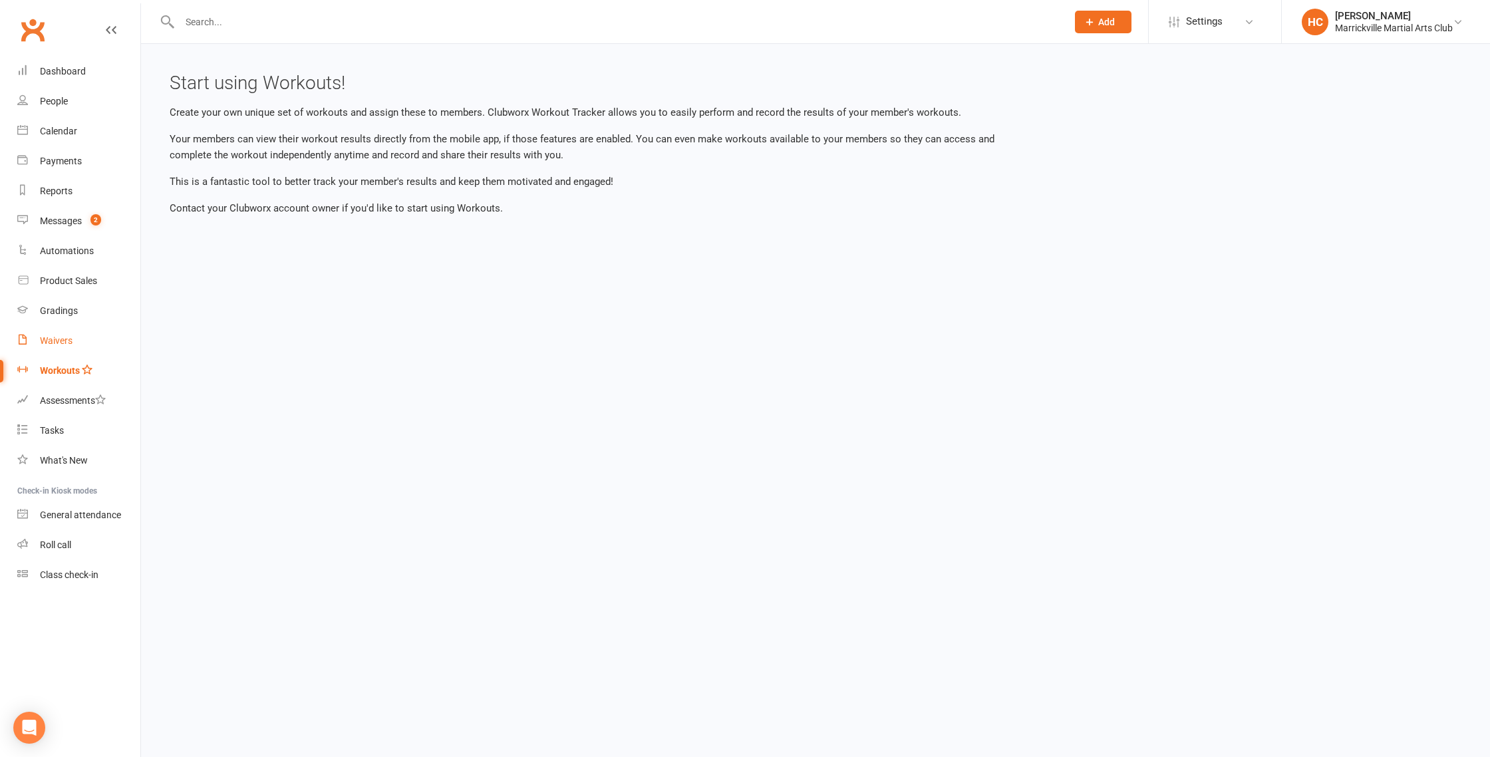
click at [55, 345] on div "Waivers" at bounding box center [56, 340] width 33 height 11
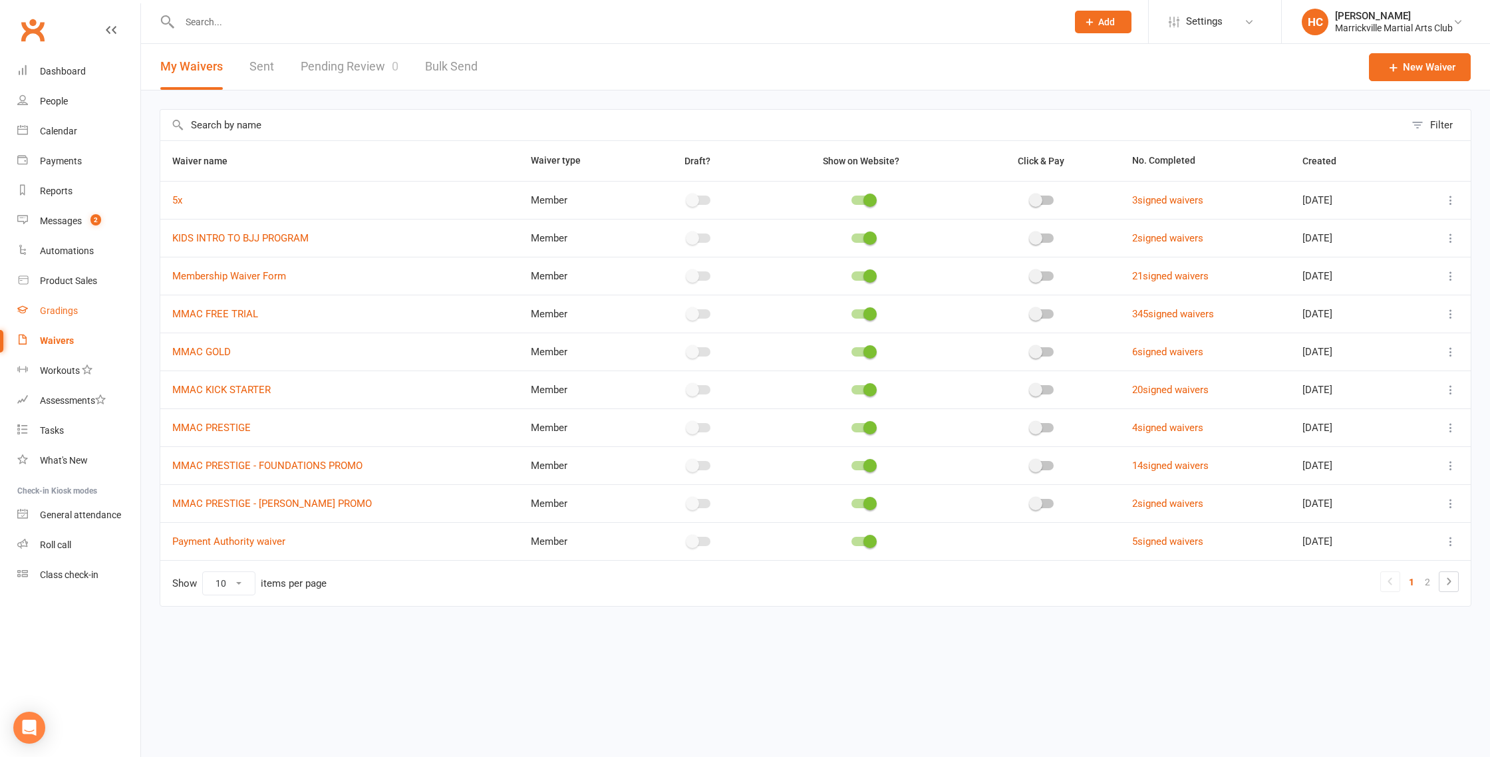
click at [57, 311] on div "Gradings" at bounding box center [59, 310] width 38 height 11
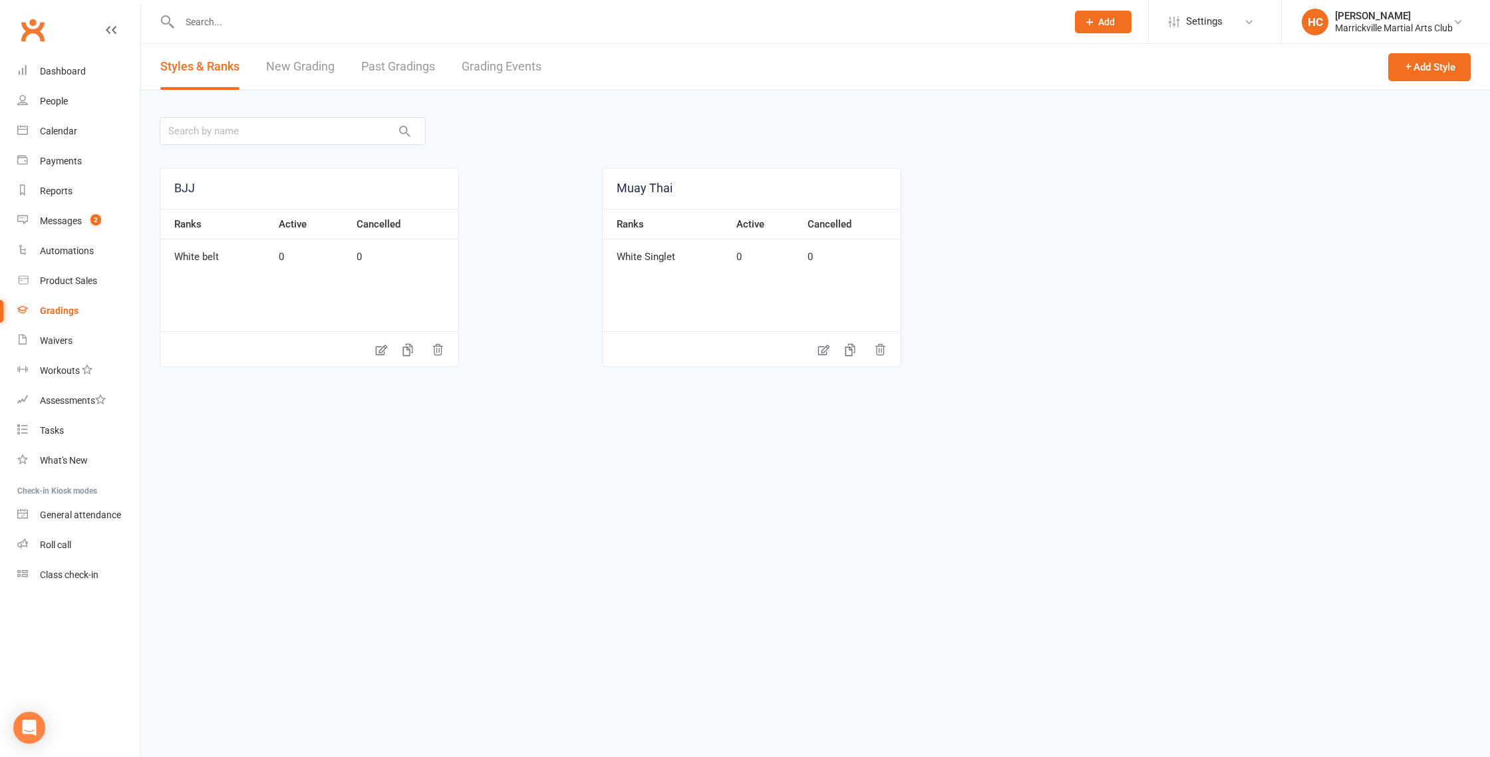
click at [312, 70] on link "New Grading" at bounding box center [300, 67] width 69 height 46
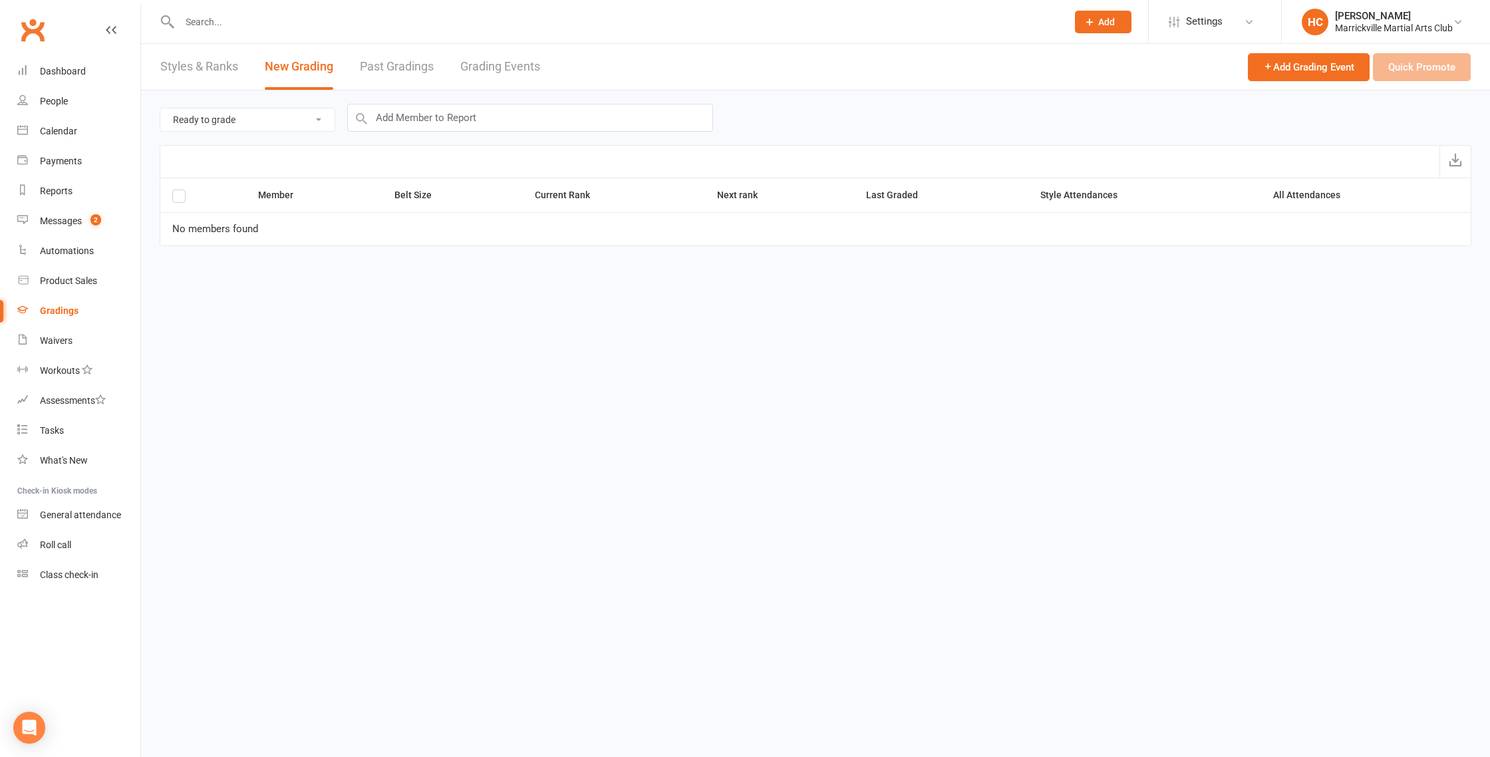
click at [401, 73] on link "Past Gradings" at bounding box center [397, 67] width 74 height 46
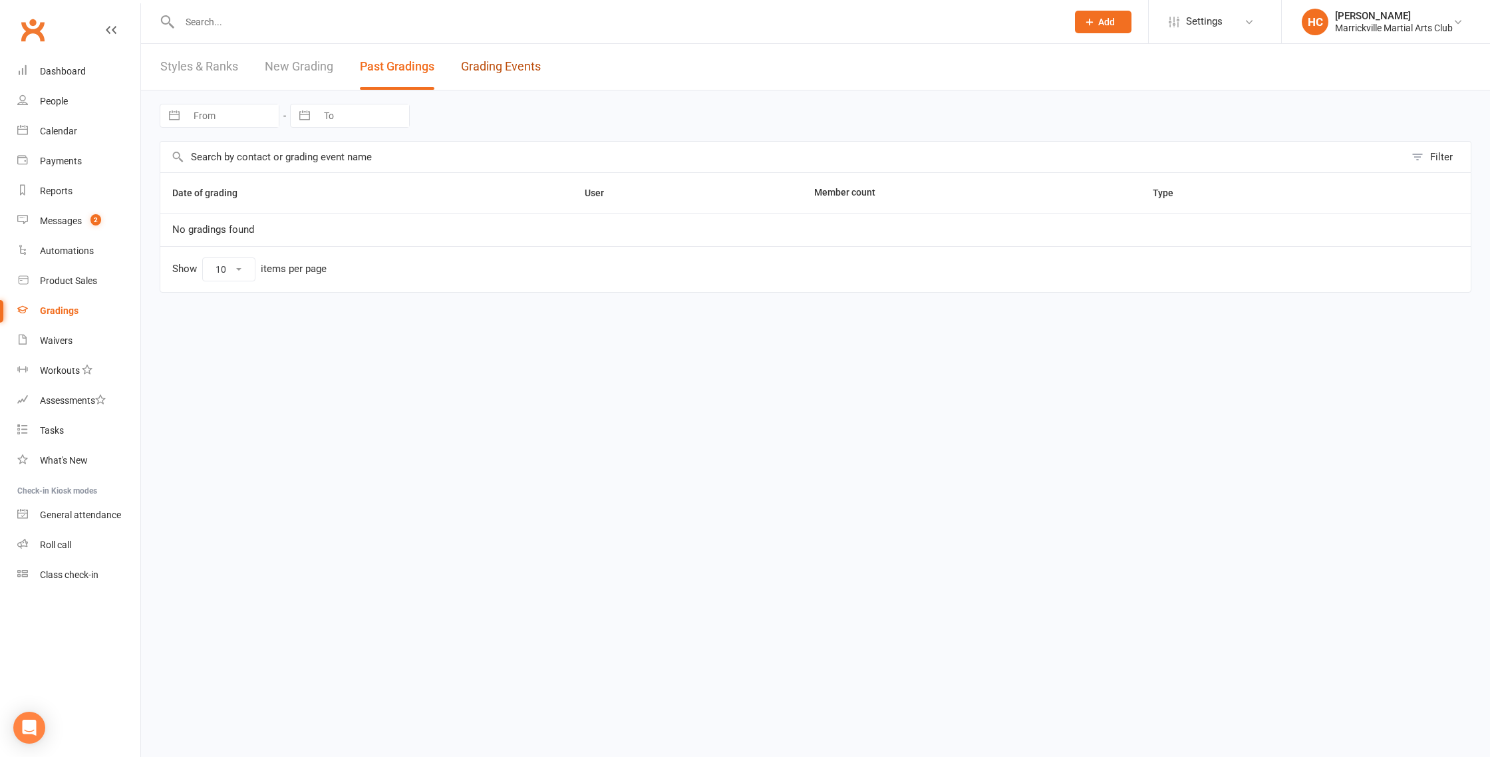
click at [490, 77] on link "Grading Events" at bounding box center [501, 67] width 80 height 46
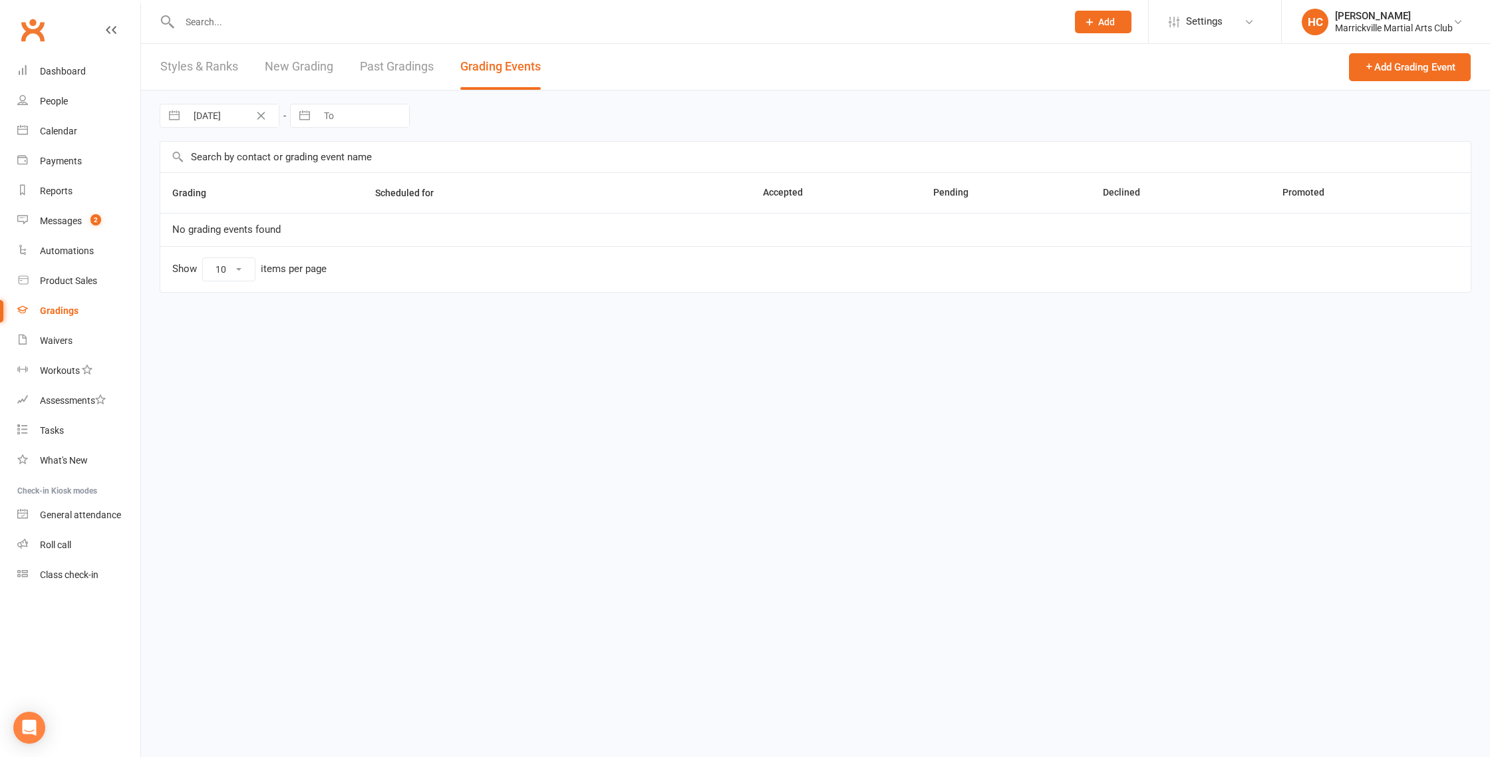
click at [226, 69] on link "Styles & Ranks" at bounding box center [199, 67] width 78 height 46
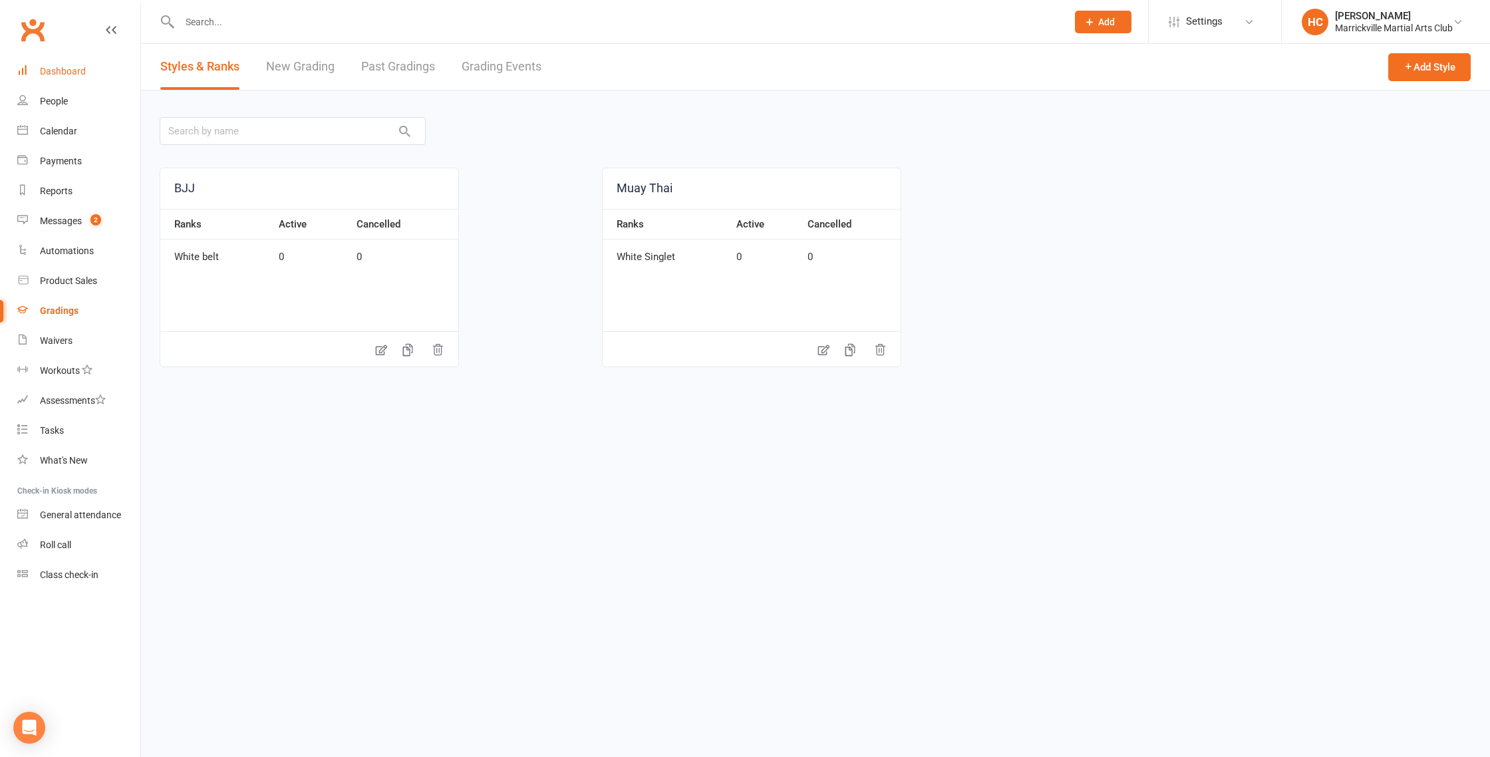
click at [68, 80] on link "Dashboard" at bounding box center [78, 72] width 123 height 30
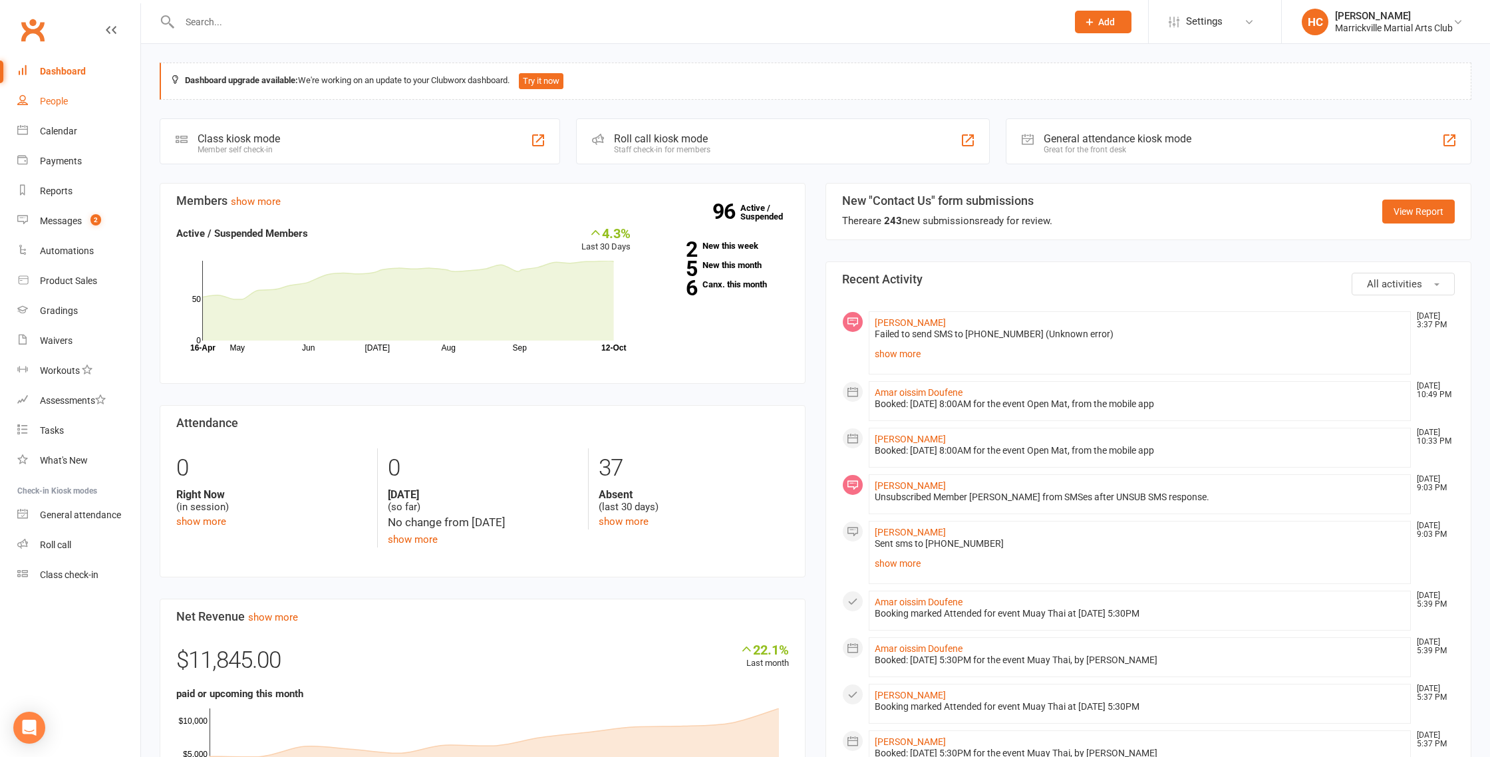
click at [52, 101] on div "People" at bounding box center [54, 101] width 28 height 11
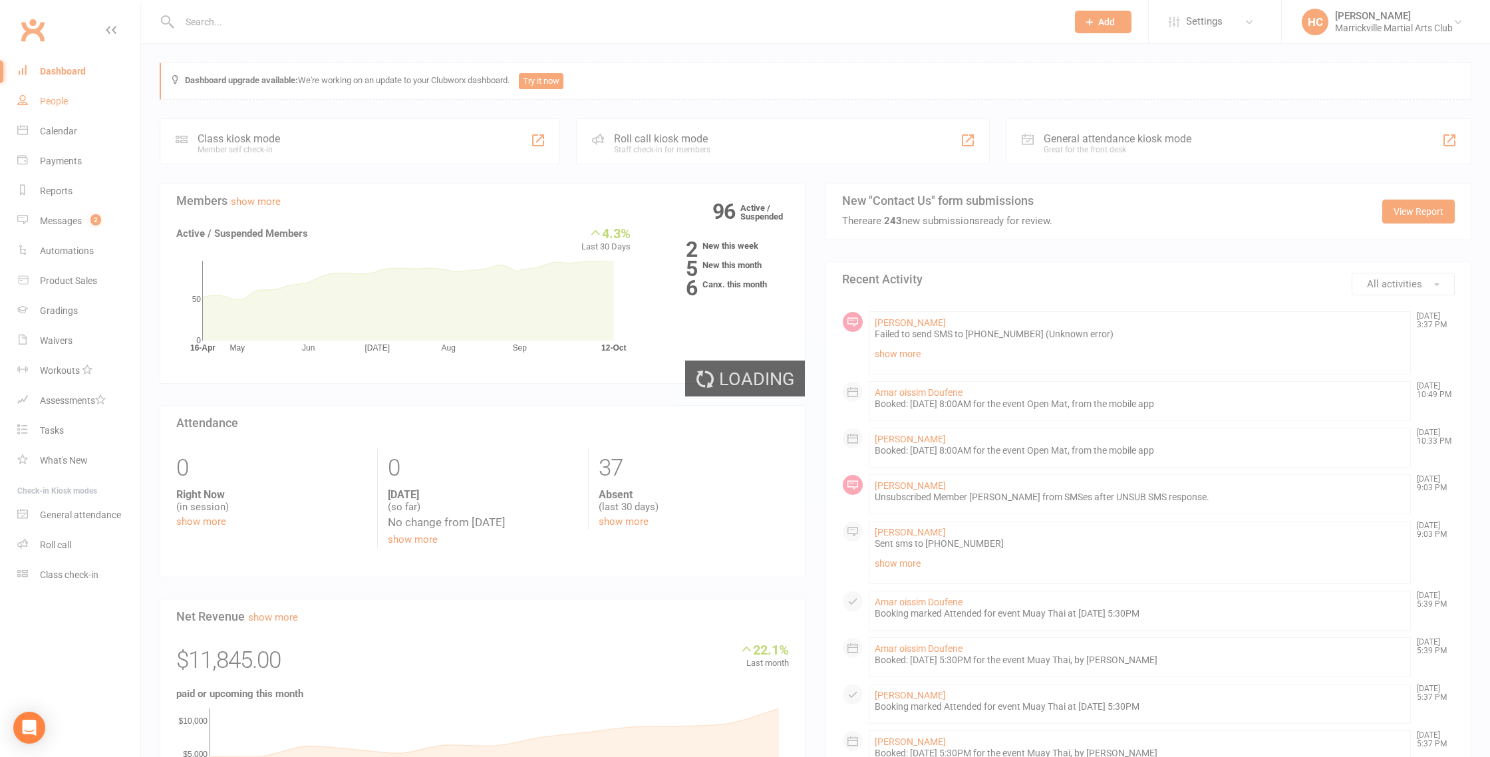
select select "100"
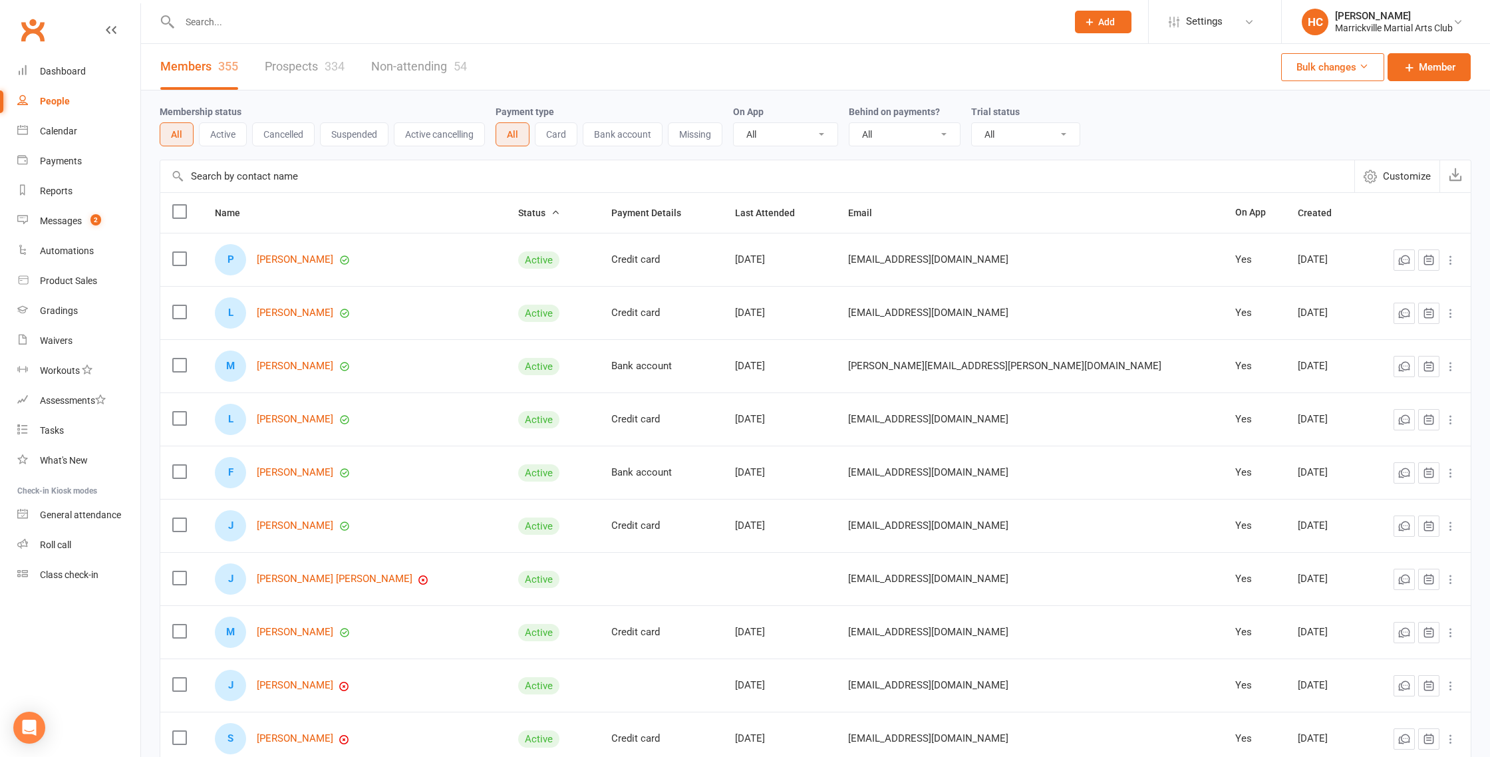
click at [230, 139] on button "Active" at bounding box center [223, 134] width 48 height 24
click at [363, 141] on button "Suspended" at bounding box center [354, 134] width 69 height 24
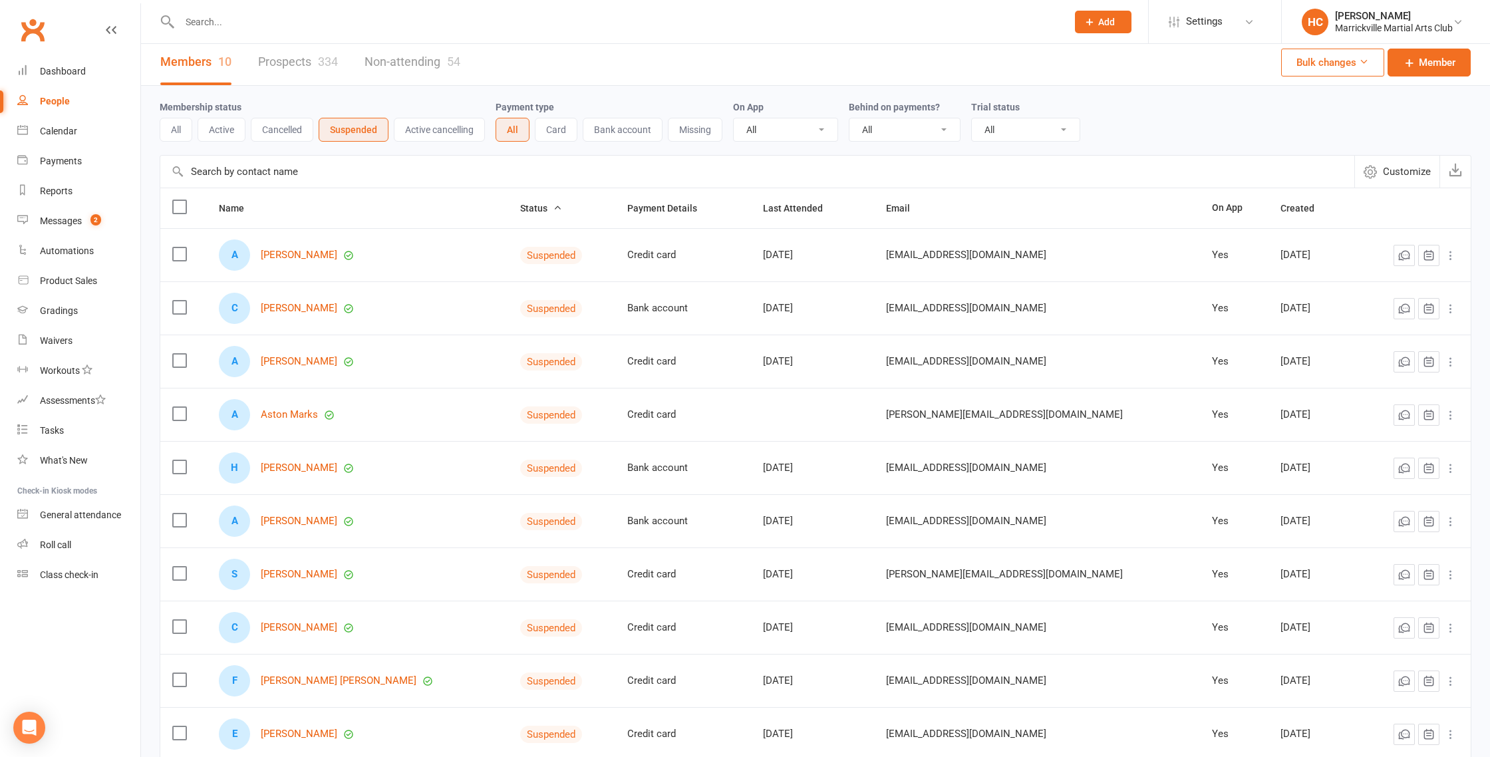
scroll to position [7, 0]
click at [290, 138] on button "Cancelled" at bounding box center [282, 128] width 63 height 24
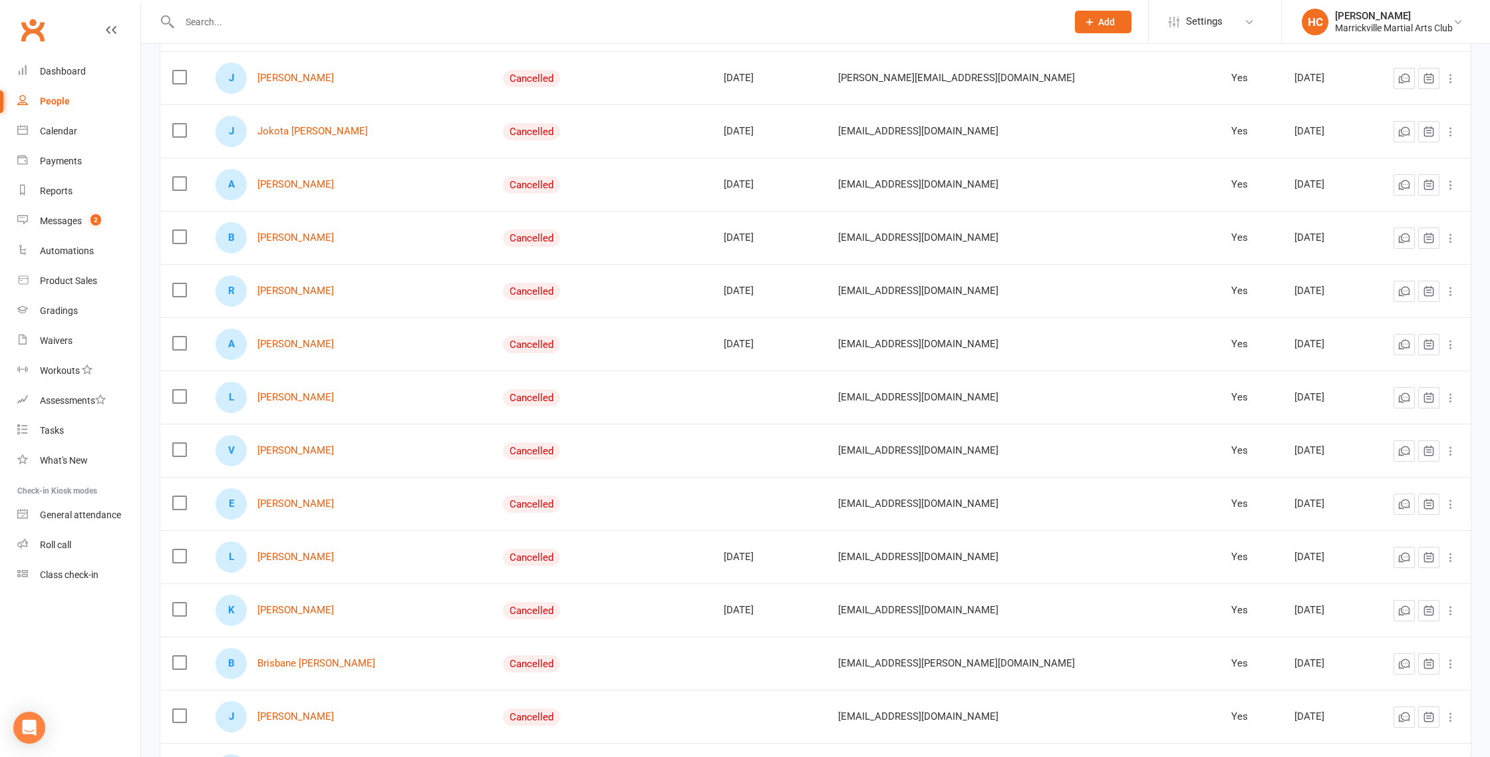
scroll to position [0, 0]
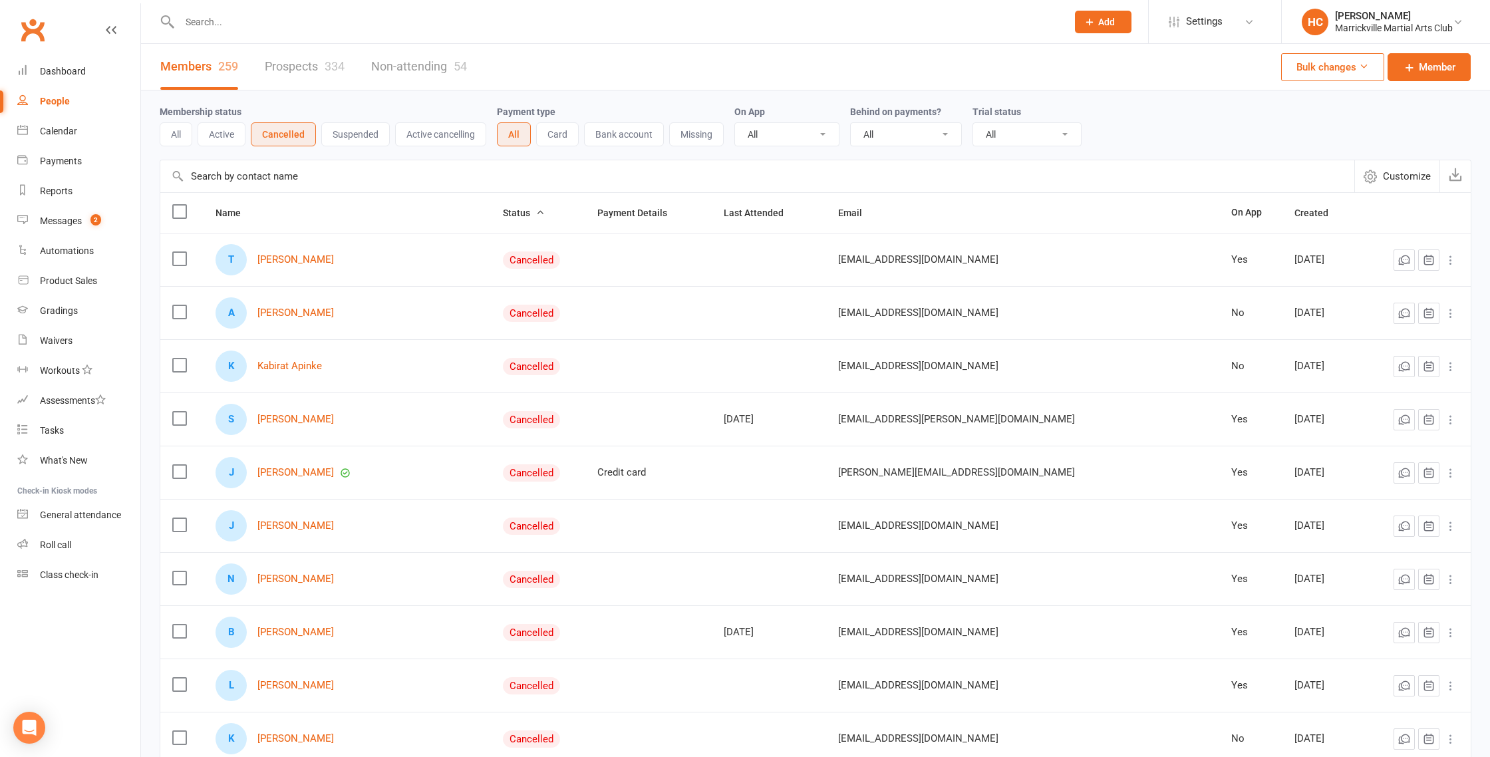
click at [227, 138] on button "Active" at bounding box center [222, 134] width 48 height 24
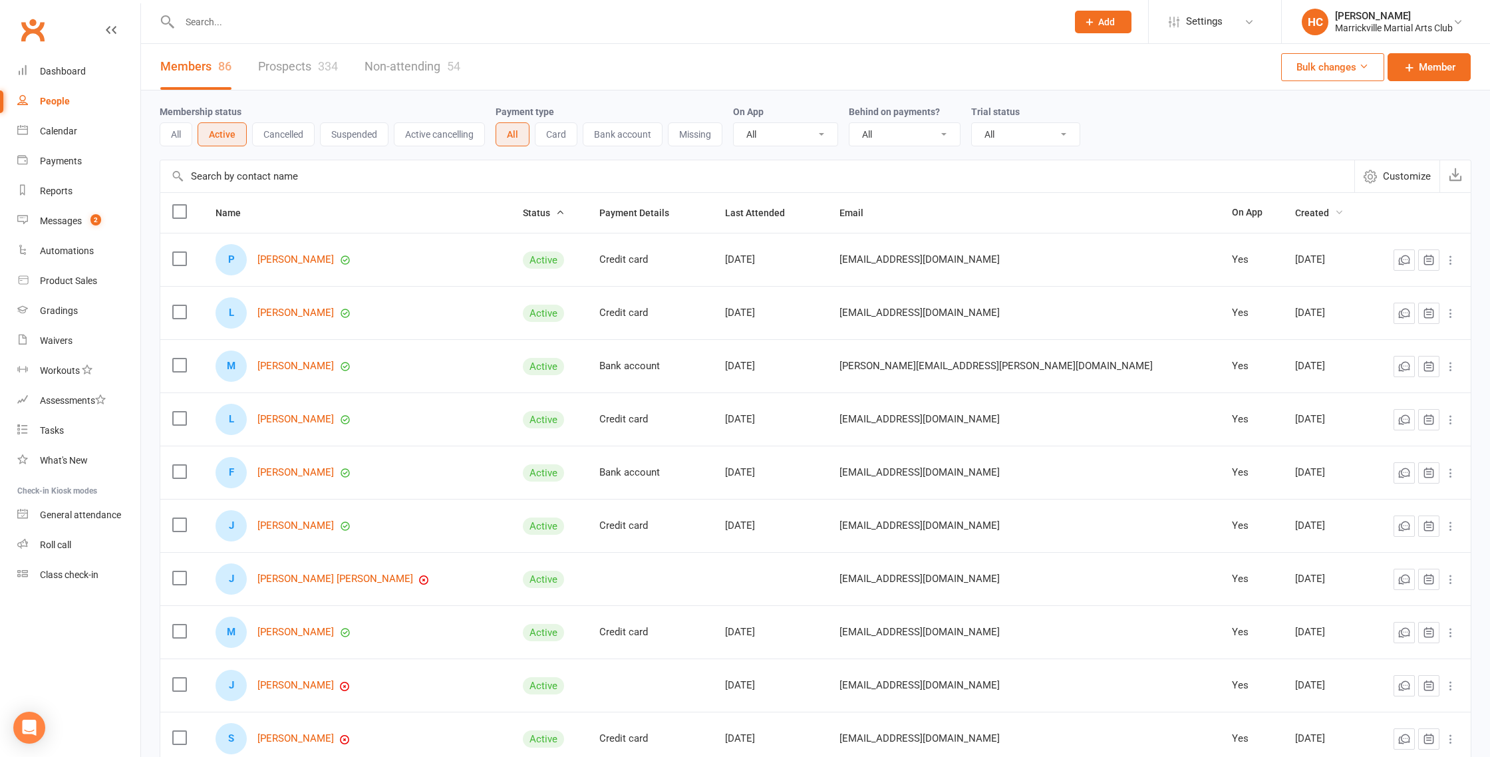
click at [1295, 214] on span "Created" at bounding box center [1319, 213] width 49 height 11
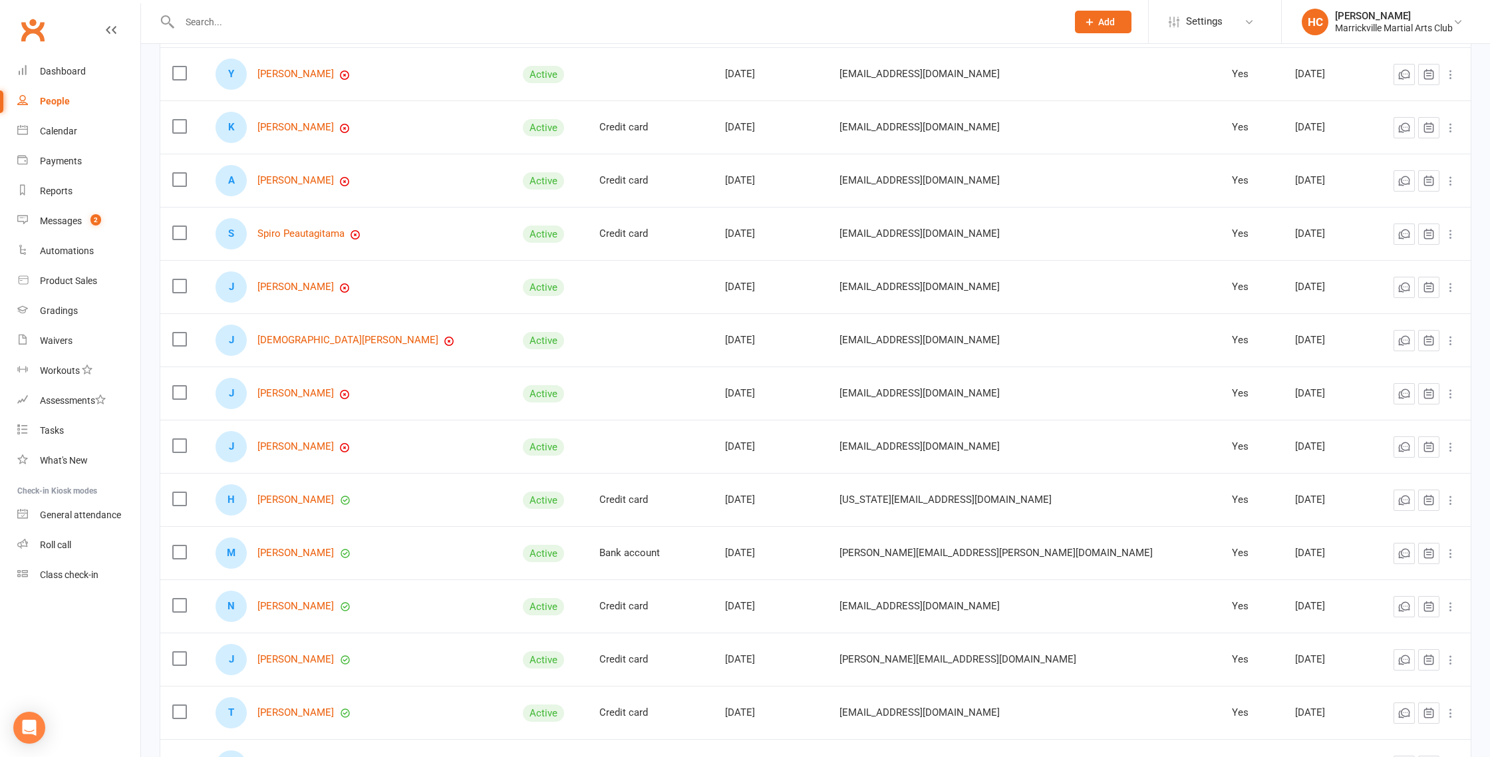
scroll to position [348, 0]
click at [278, 502] on link "[PERSON_NAME]" at bounding box center [295, 497] width 77 height 11
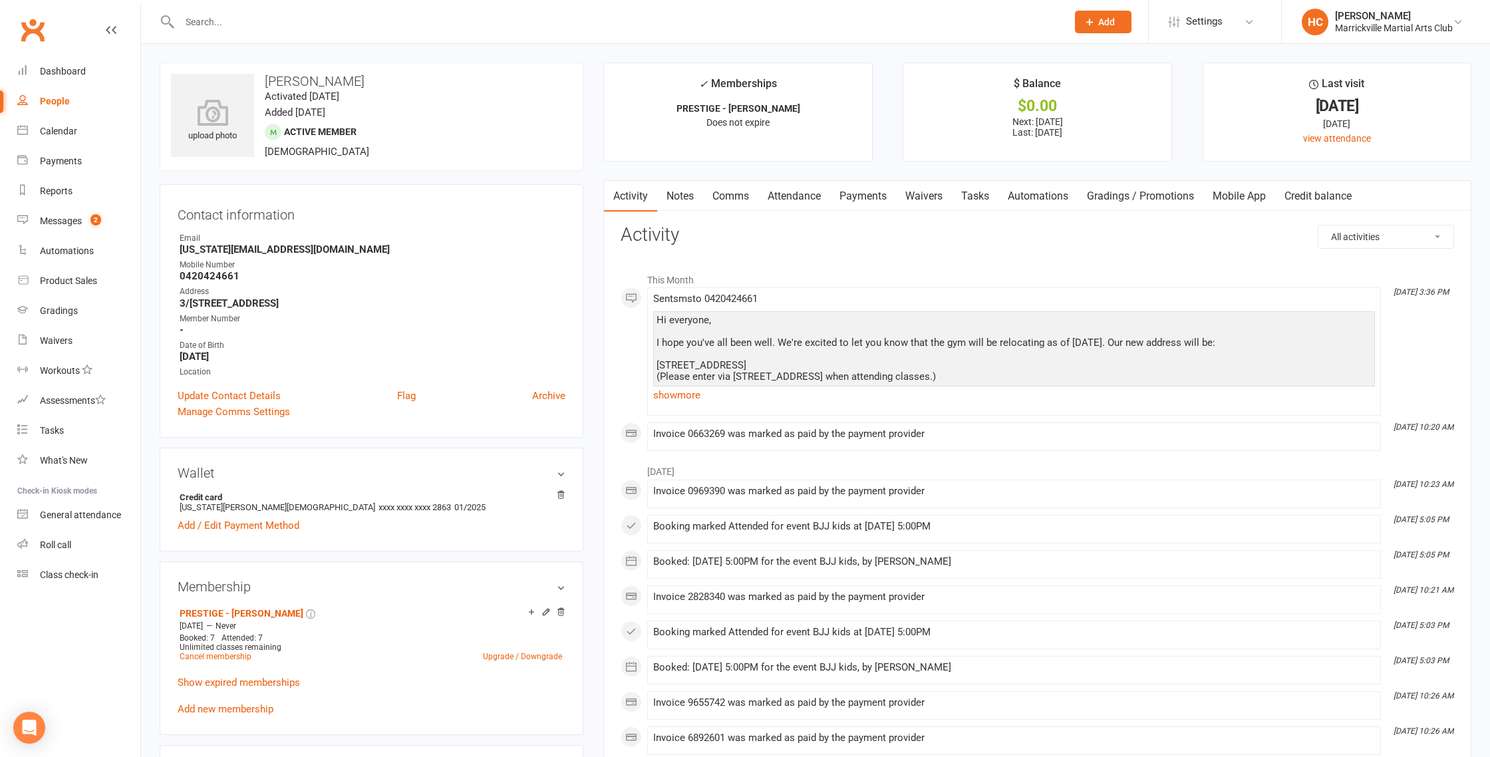
scroll to position [1, 0]
click at [884, 203] on link "Payments" at bounding box center [863, 195] width 66 height 31
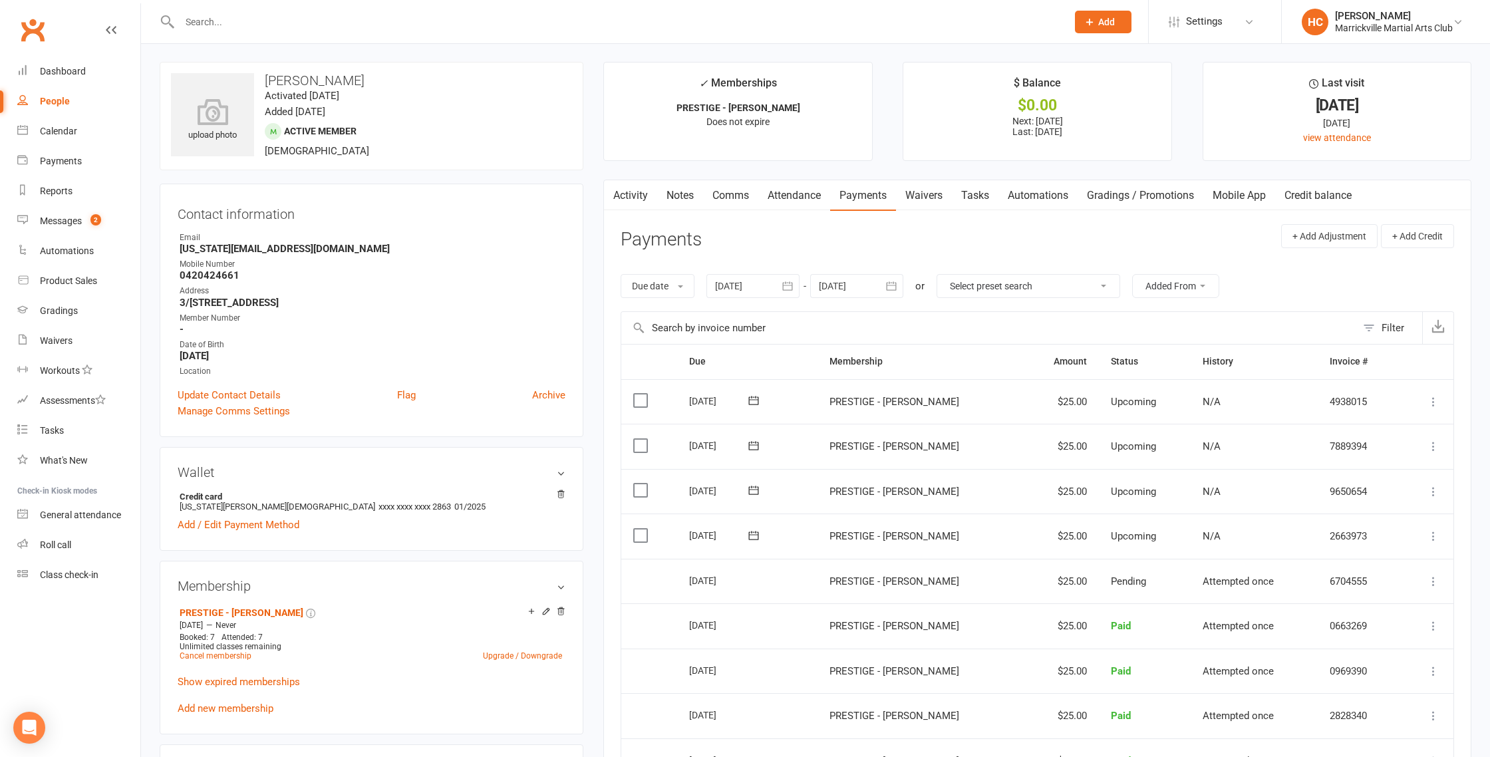
scroll to position [1, 0]
click at [797, 195] on link "Attendance" at bounding box center [794, 195] width 72 height 31
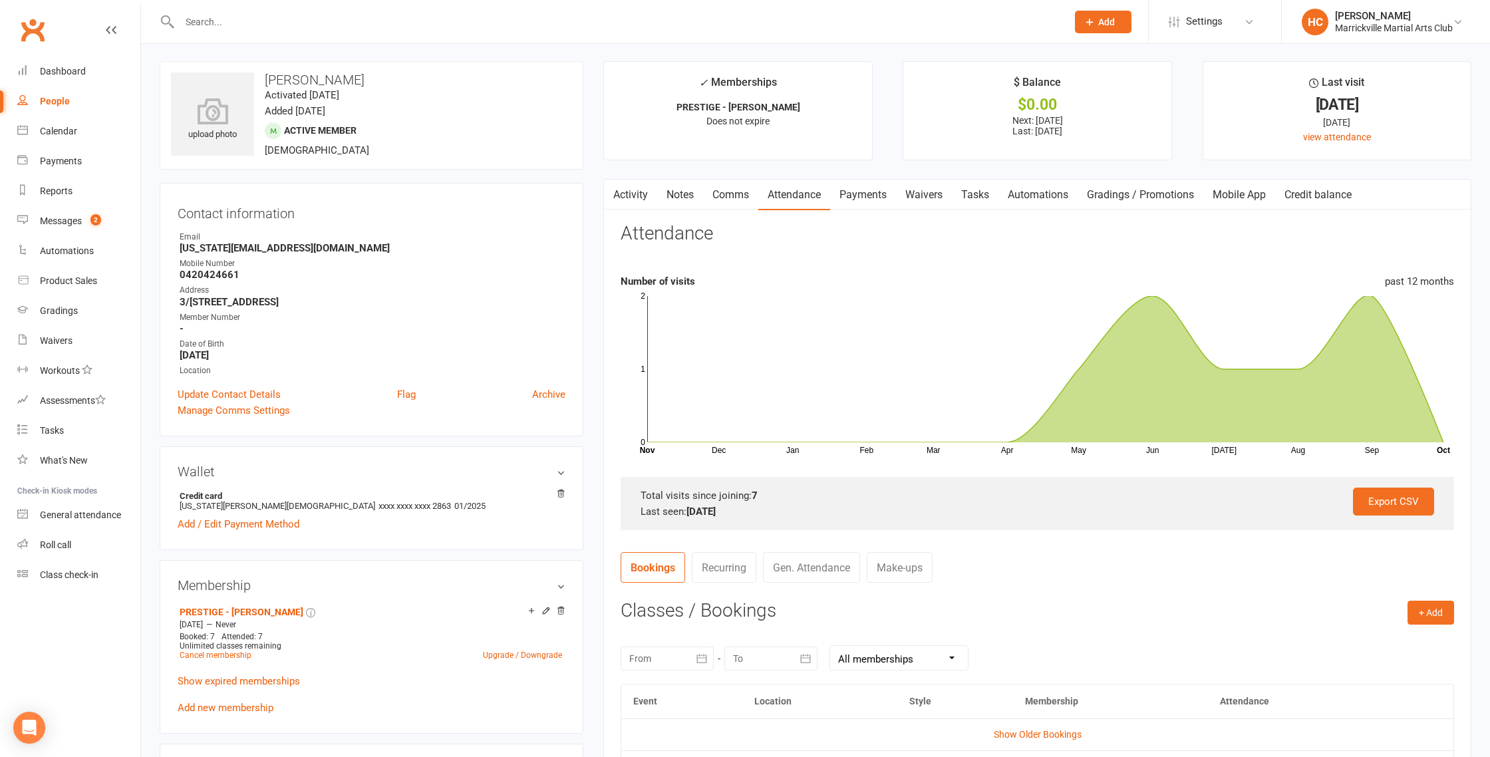
click at [739, 195] on link "Comms" at bounding box center [730, 195] width 55 height 31
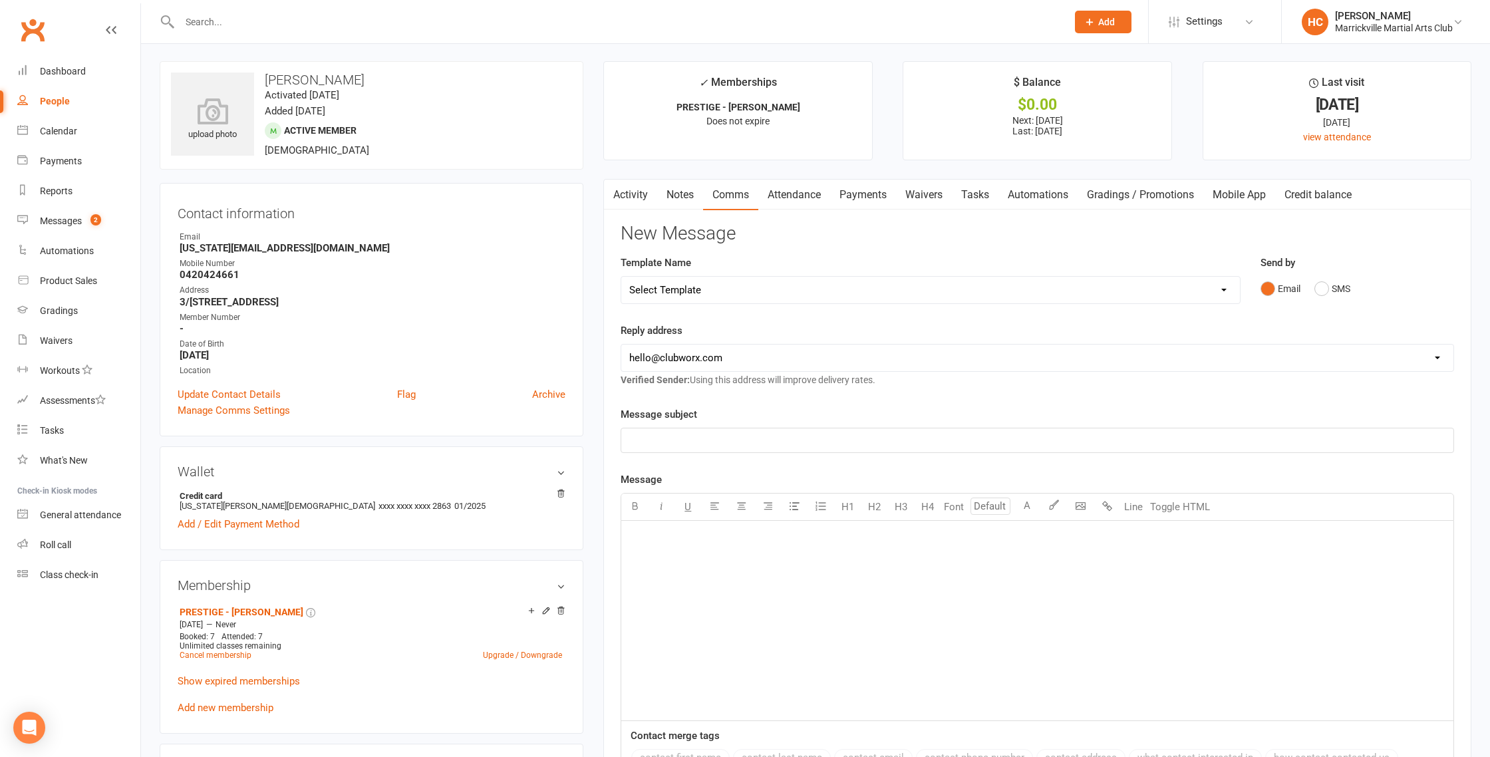
click at [689, 196] on link "Notes" at bounding box center [680, 195] width 46 height 31
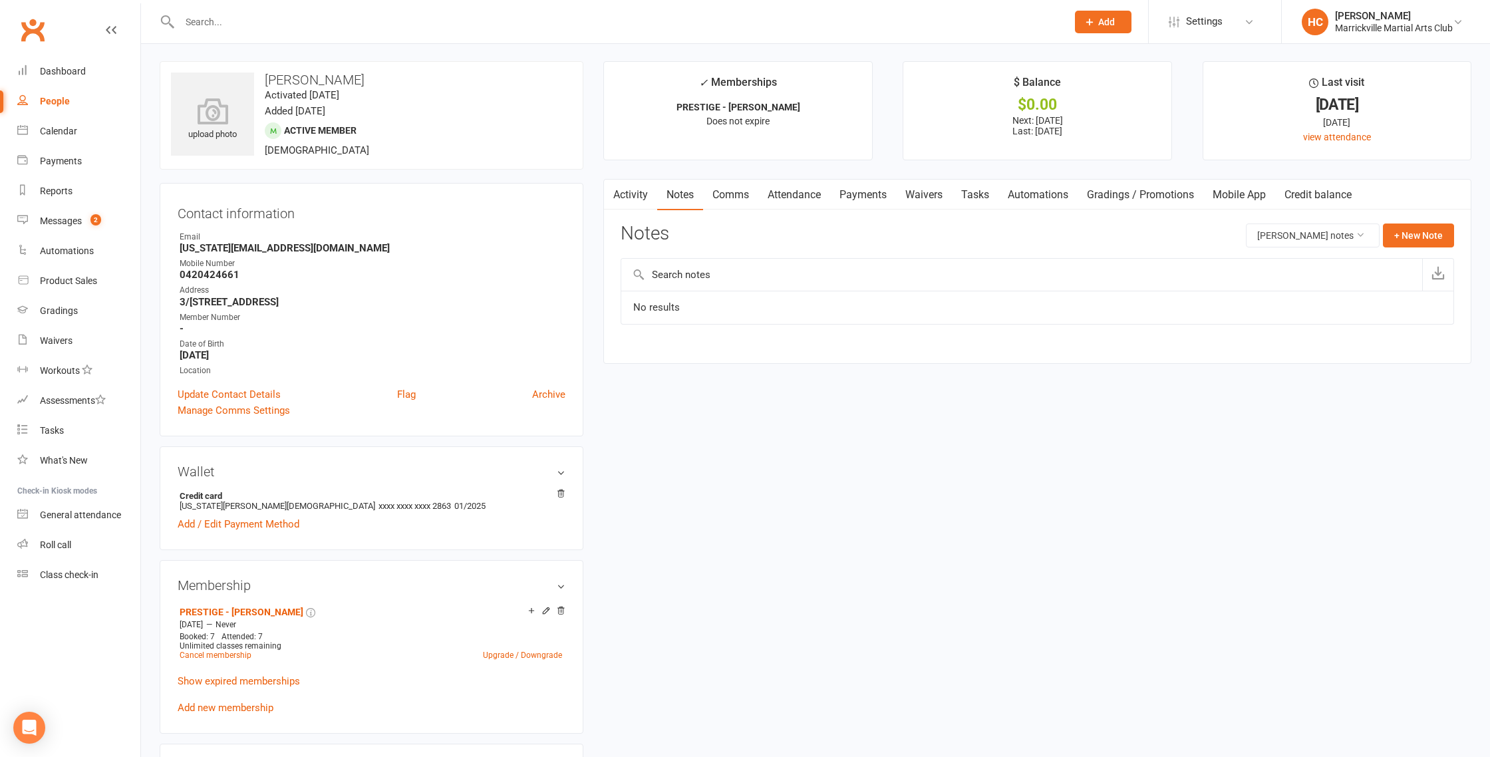
click at [625, 198] on link "Activity" at bounding box center [630, 195] width 53 height 31
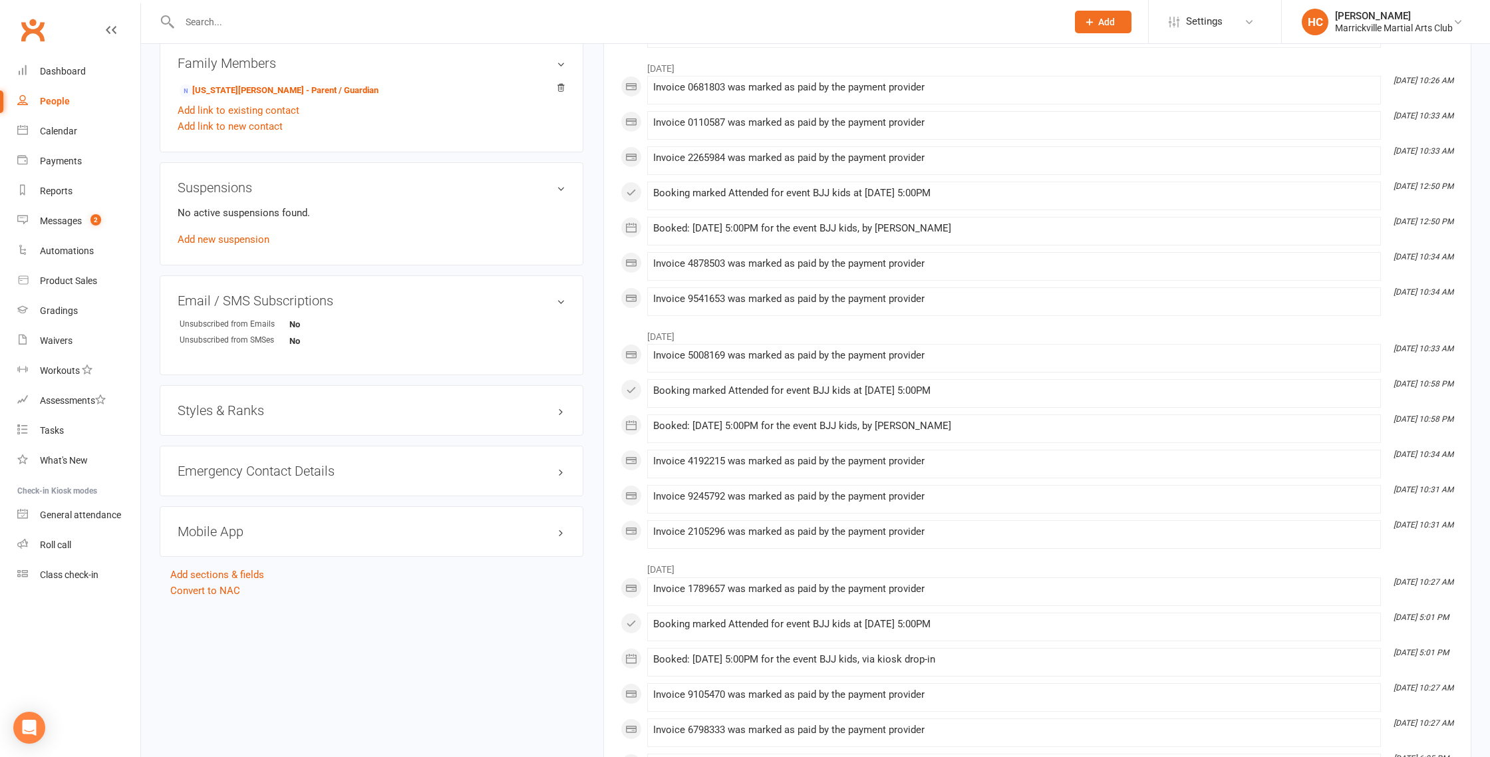
scroll to position [708, 0]
click at [474, 410] on h3 "Styles & Ranks" at bounding box center [372, 409] width 388 height 15
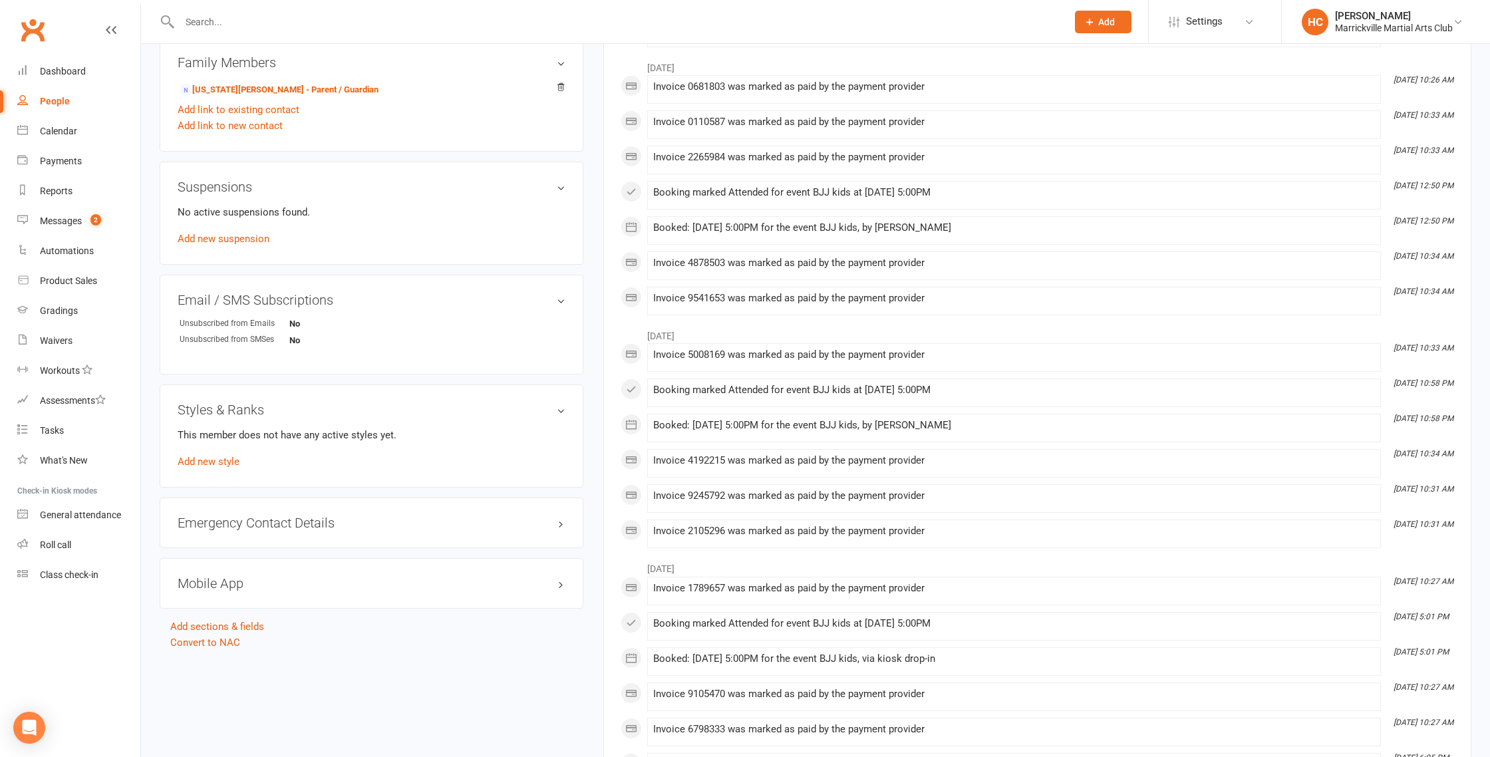
click at [470, 410] on h3 "Styles & Ranks" at bounding box center [372, 409] width 388 height 15
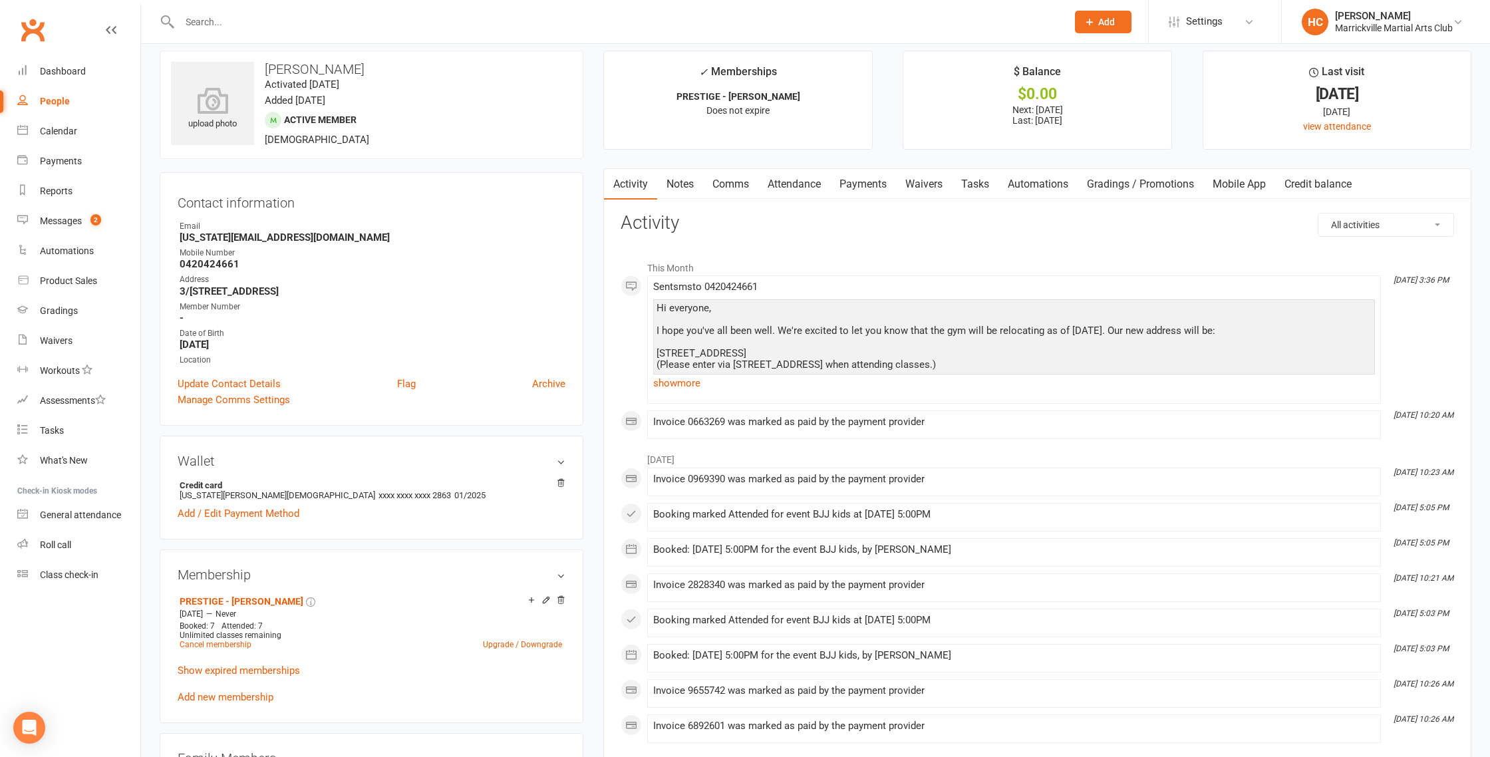
scroll to position [0, 0]
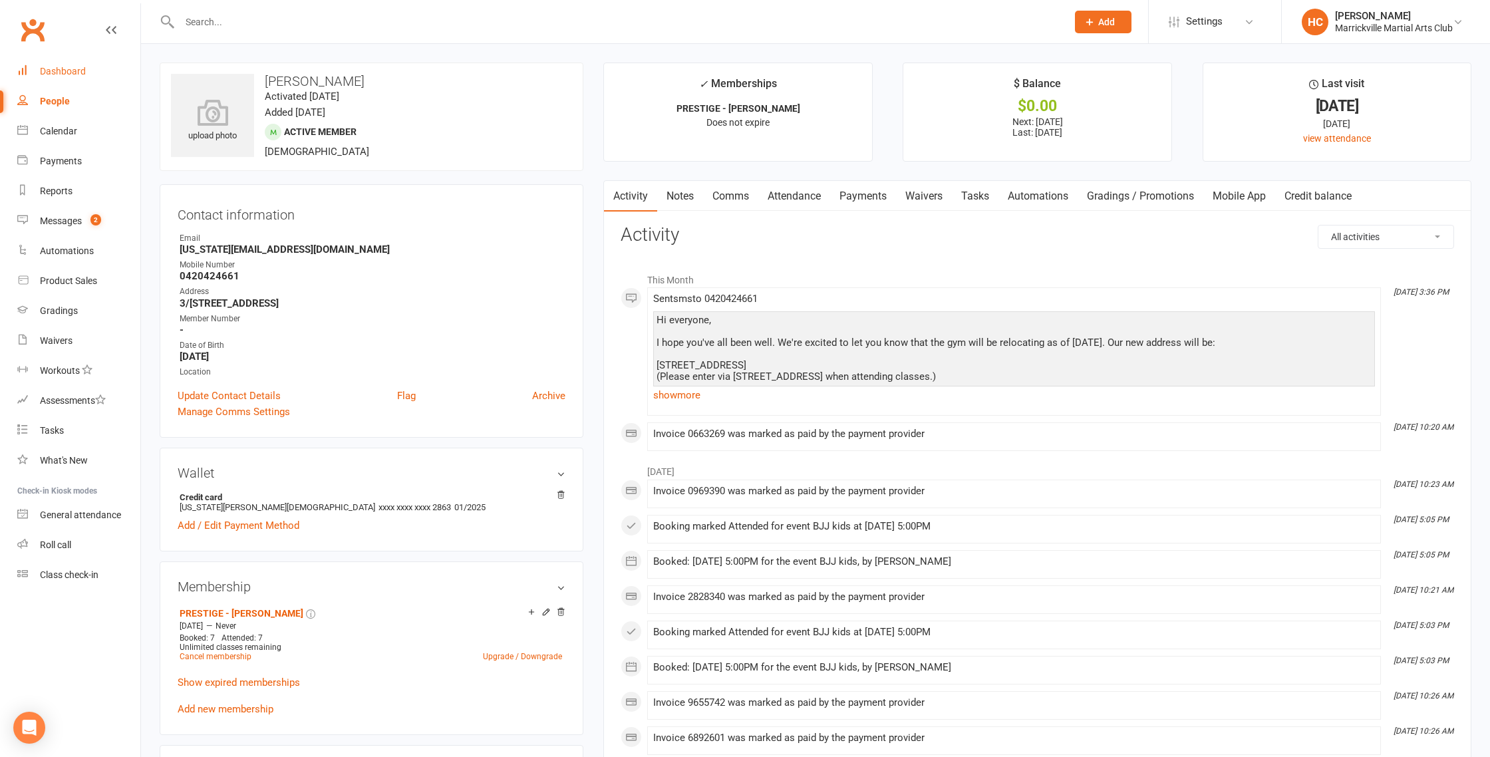
drag, startPoint x: 62, startPoint y: 75, endPoint x: 125, endPoint y: 97, distance: 66.9
click at [63, 75] on div "Dashboard" at bounding box center [63, 71] width 46 height 11
